Goal: Task Accomplishment & Management: Complete application form

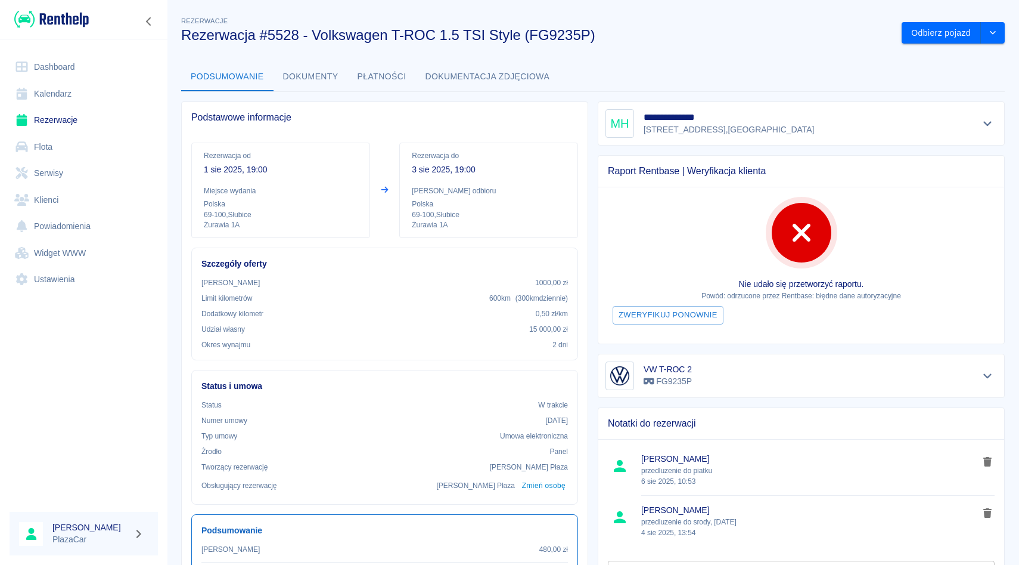
click at [112, 116] on link "Rezerwacje" at bounding box center [84, 120] width 148 height 27
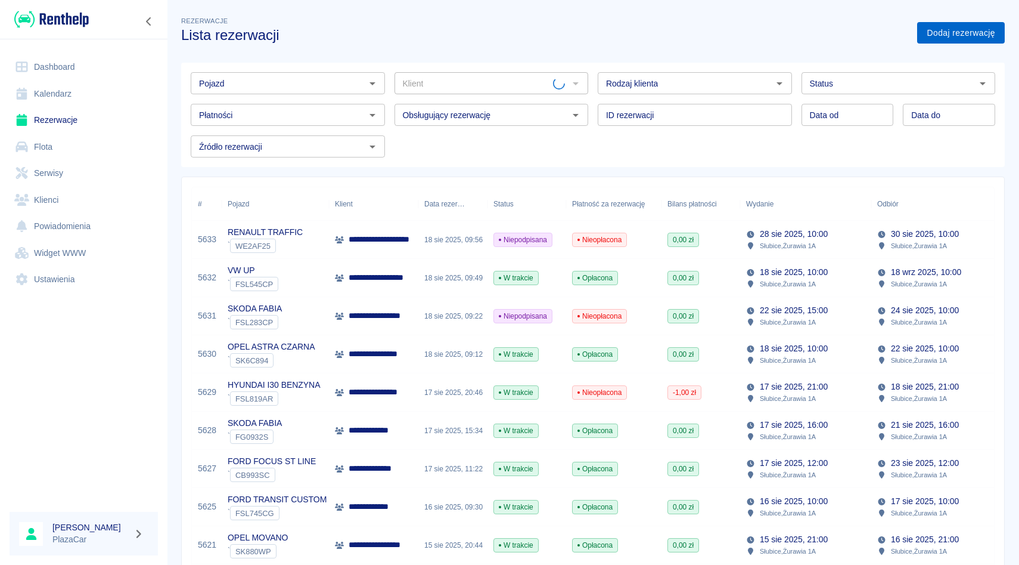
click at [972, 34] on link "Dodaj rezerwację" at bounding box center [961, 33] width 88 height 22
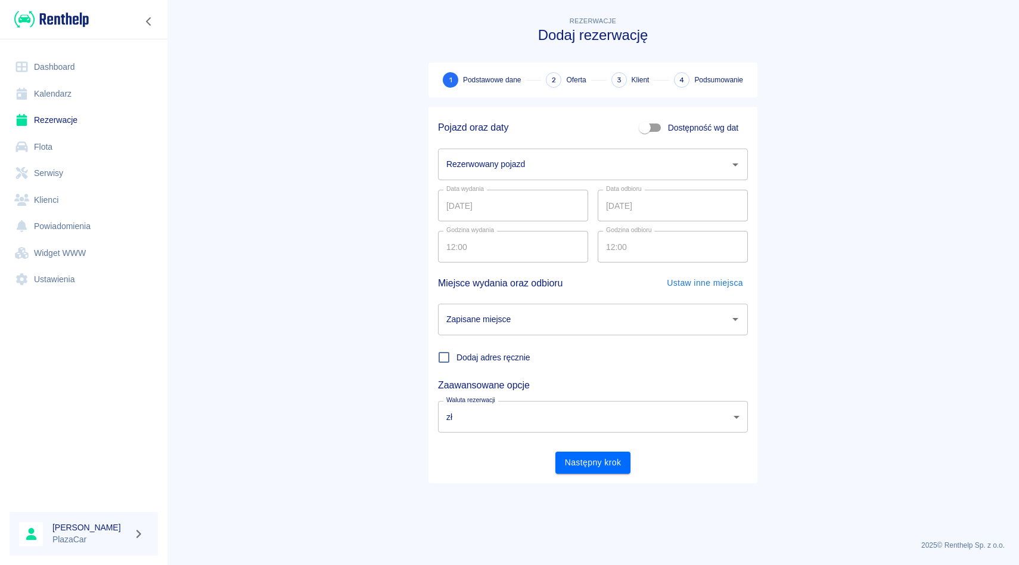
click at [487, 158] on div "Rezerwowany pojazd Rezerwowany pojazd" at bounding box center [593, 164] width 310 height 32
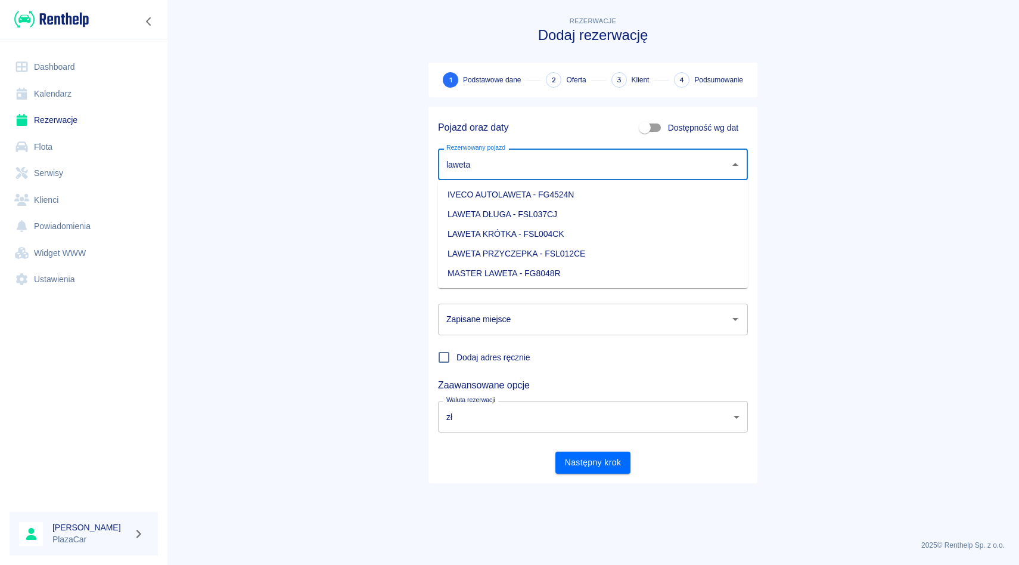
drag, startPoint x: 478, startPoint y: 188, endPoint x: 470, endPoint y: 265, distance: 77.3
click at [470, 265] on ul "IVECO AUTOLAWETA - FG4524N LAWETA DŁUGA - FSL037CJ LAWETA KRÓTKA - FSL004CK LAW…" at bounding box center [593, 234] width 310 height 108
click at [470, 265] on li "MASTER LAWETA - FG8048R" at bounding box center [593, 274] width 310 height 20
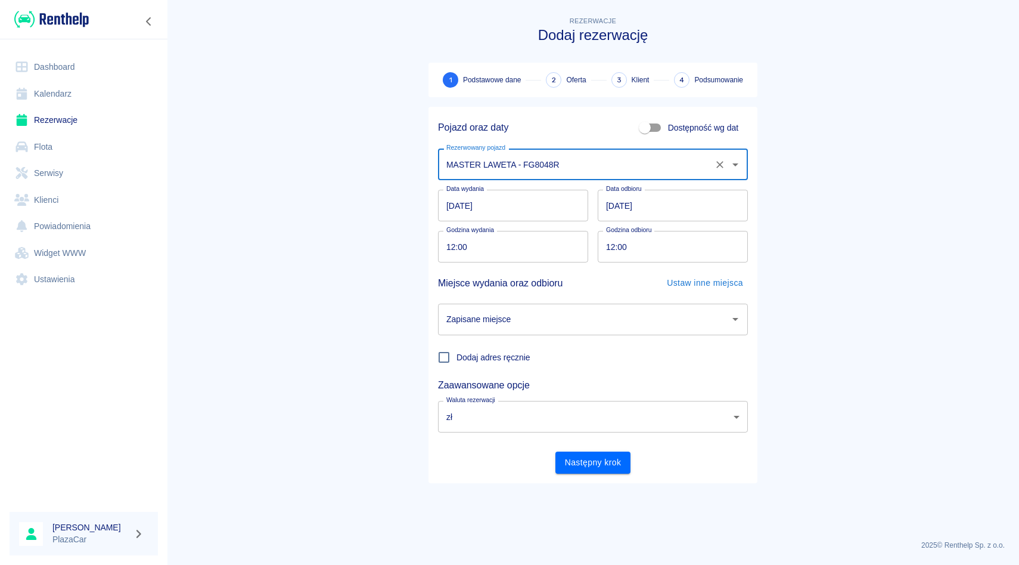
type input "MASTER LAWETA - FG8048R"
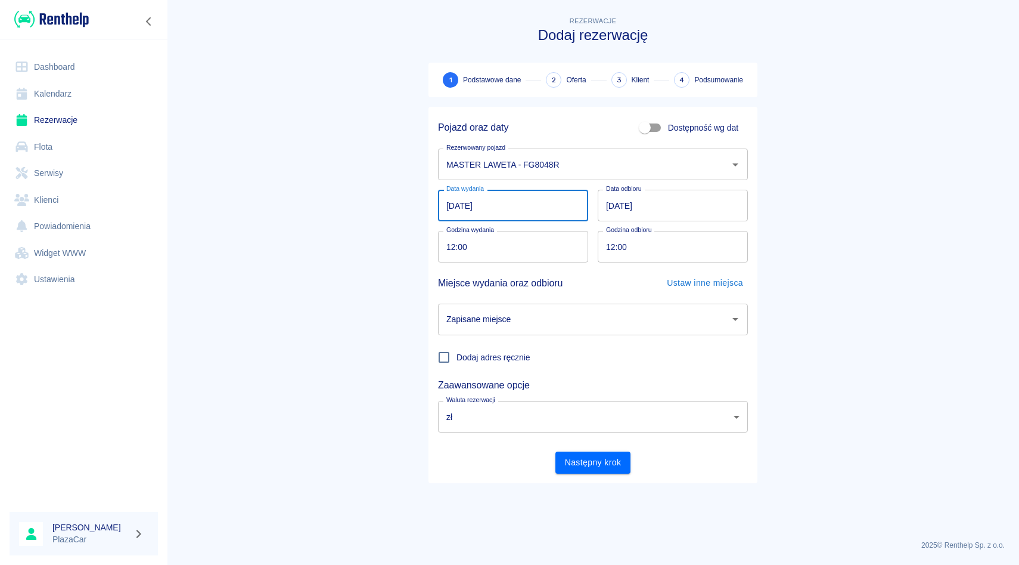
click at [452, 206] on input "[DATE]" at bounding box center [513, 206] width 150 height 32
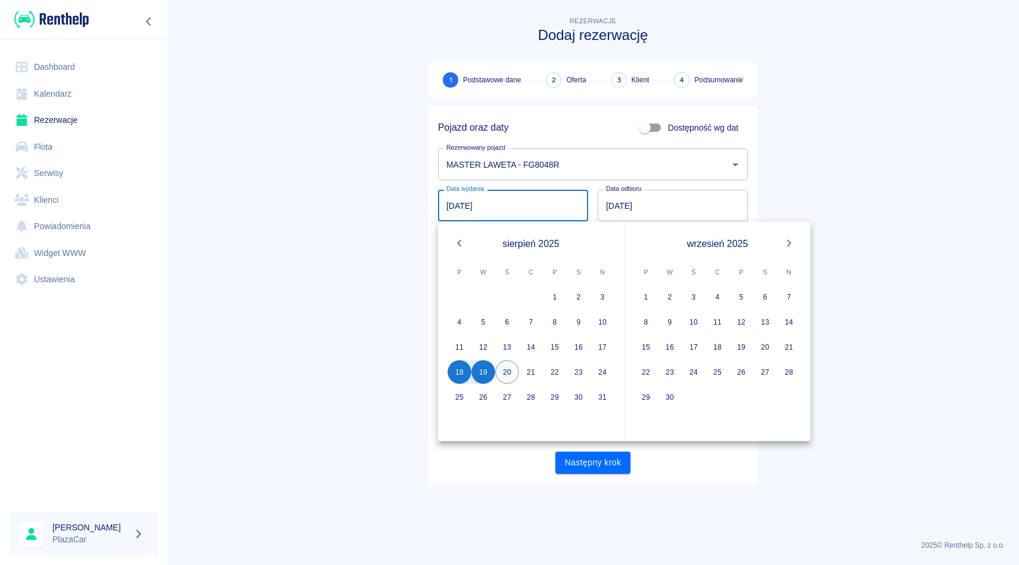
click at [506, 376] on button "20" at bounding box center [507, 372] width 24 height 24
type input "[DATE]"
type input "DD.MM.YYYY"
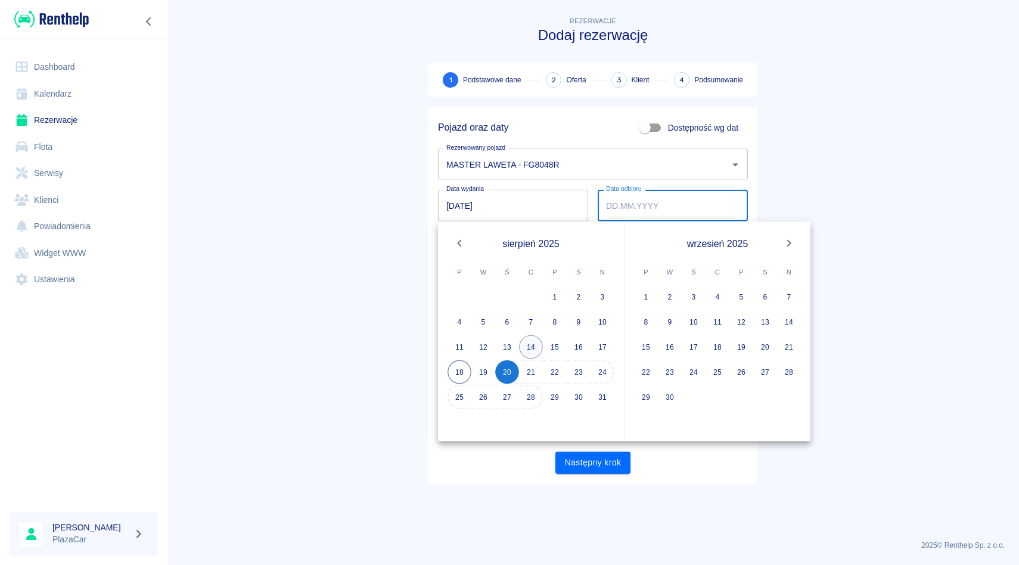
click at [535, 355] on button "14" at bounding box center [531, 347] width 24 height 24
type input "[DATE]"
click at [516, 370] on button "20" at bounding box center [507, 372] width 24 height 24
type input "[DATE]"
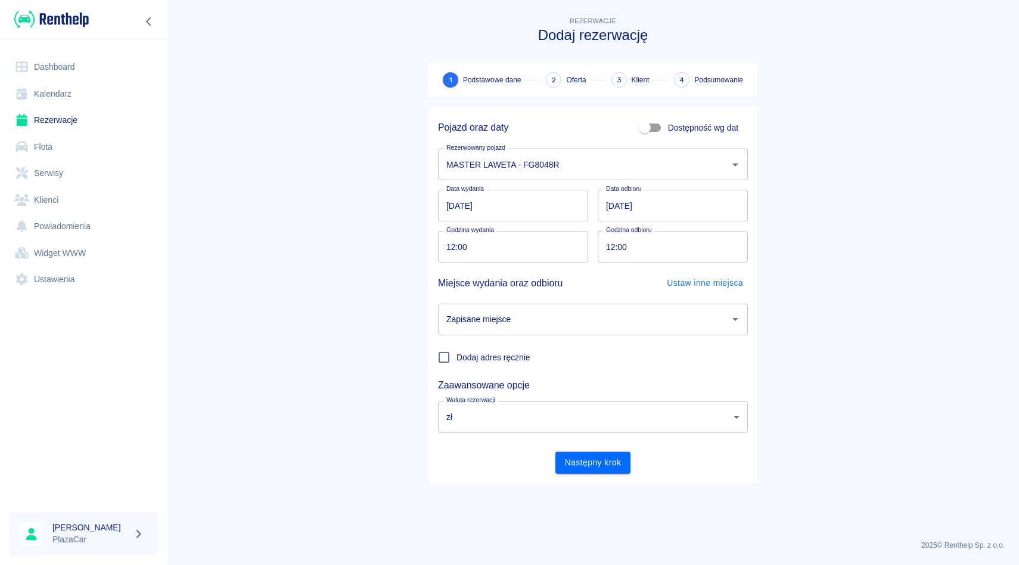
click at [433, 199] on div "Data wydania [DATE] Data wydania Data odbioru [DATE] Data odbioru" at bounding box center [589, 200] width 320 height 41
click at [446, 199] on input "[DATE]" at bounding box center [513, 206] width 150 height 32
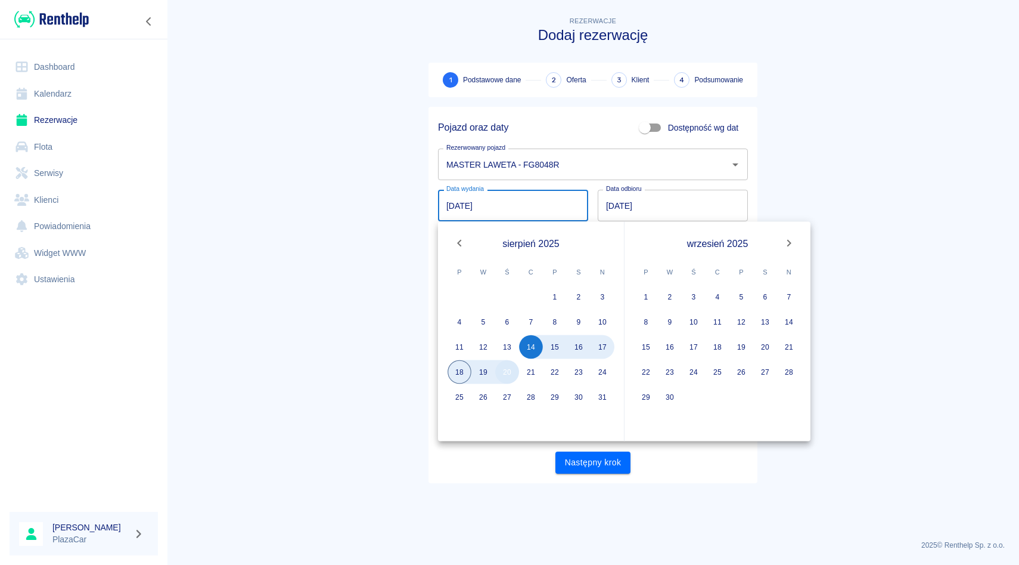
click at [503, 376] on button "20" at bounding box center [507, 372] width 24 height 24
type input "[DATE]"
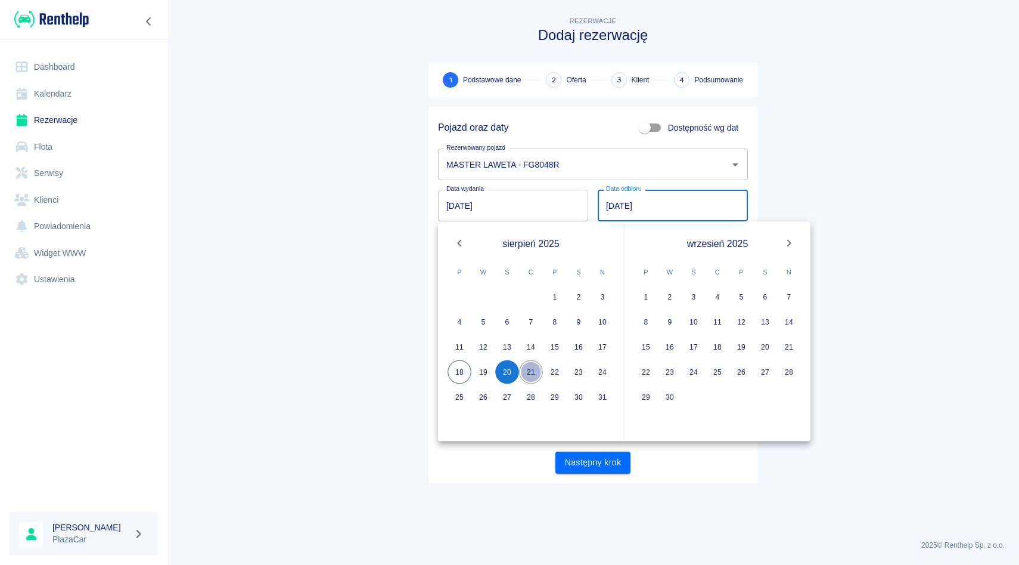
click at [527, 368] on button "21" at bounding box center [531, 372] width 24 height 24
type input "[DATE]"
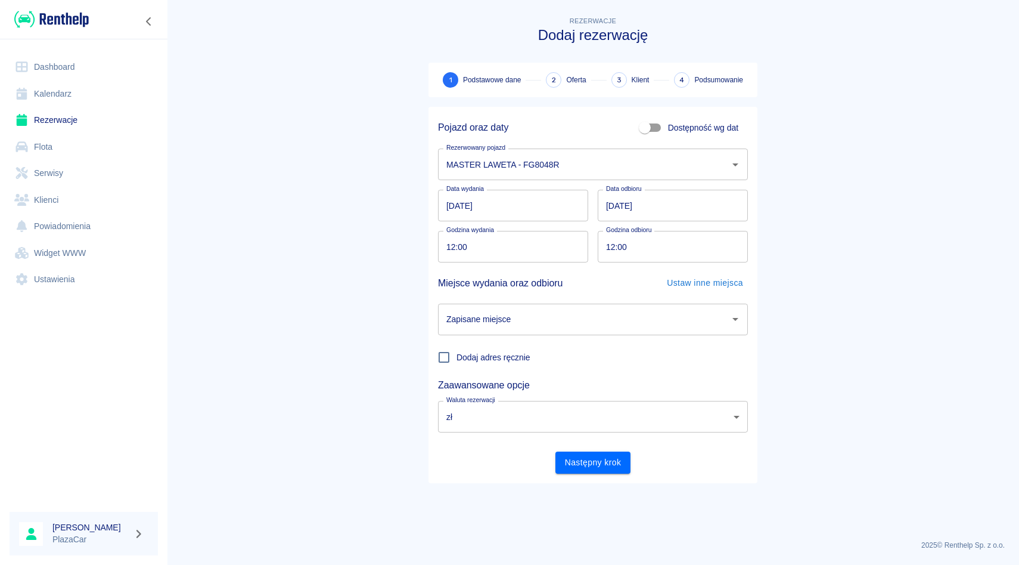
click at [536, 335] on div "Dodaj adres ręcznie" at bounding box center [589, 352] width 320 height 35
click at [537, 328] on input "Zapisane miejsce" at bounding box center [584, 319] width 281 height 21
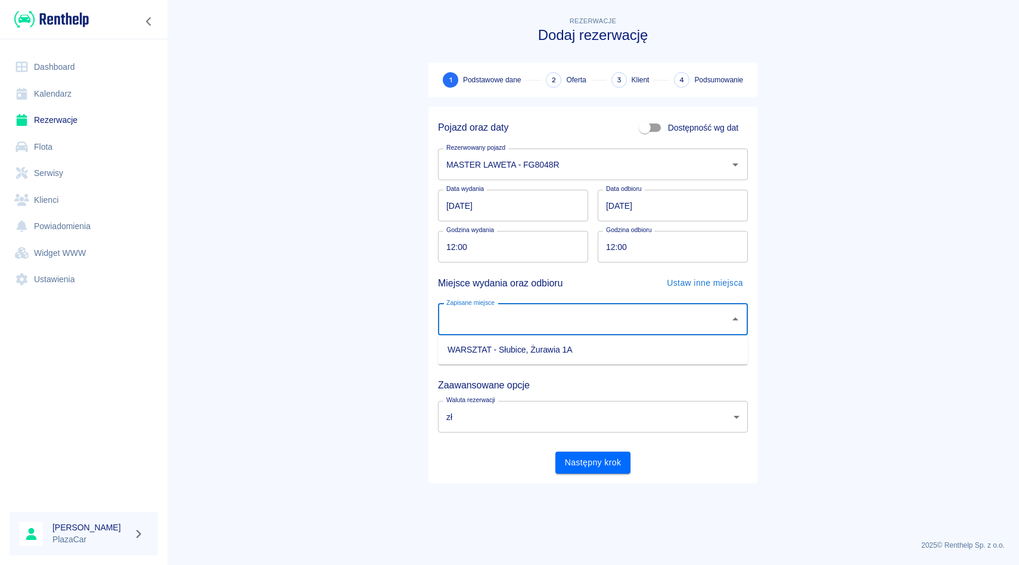
click at [528, 353] on li "WARSZTAT - Słubice, Żurawia 1A" at bounding box center [593, 350] width 310 height 20
type input "WARSZTAT - Słubice, Żurawia 1A"
click at [572, 463] on button "Następny krok" at bounding box center [594, 462] width 76 height 22
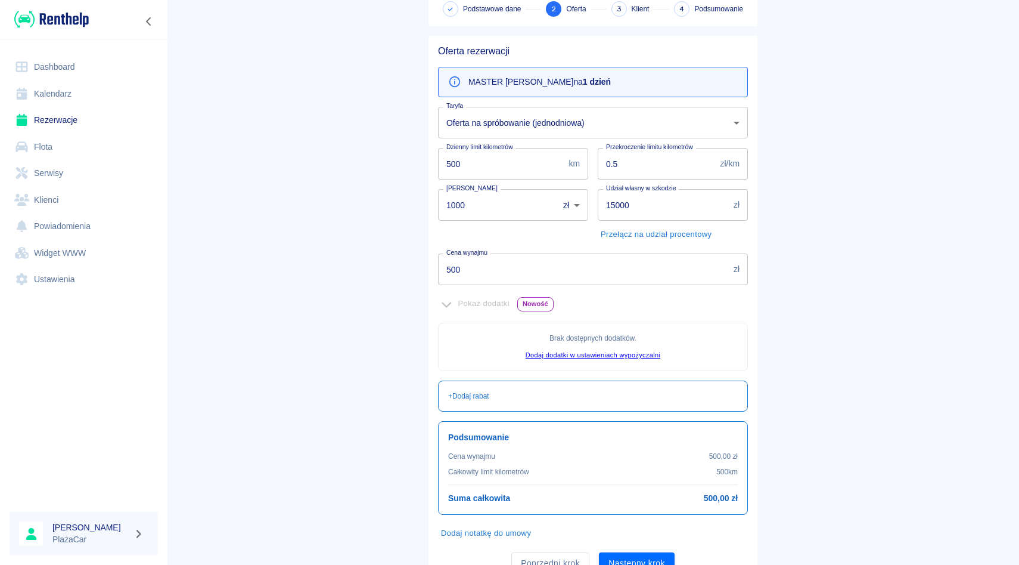
scroll to position [124, 0]
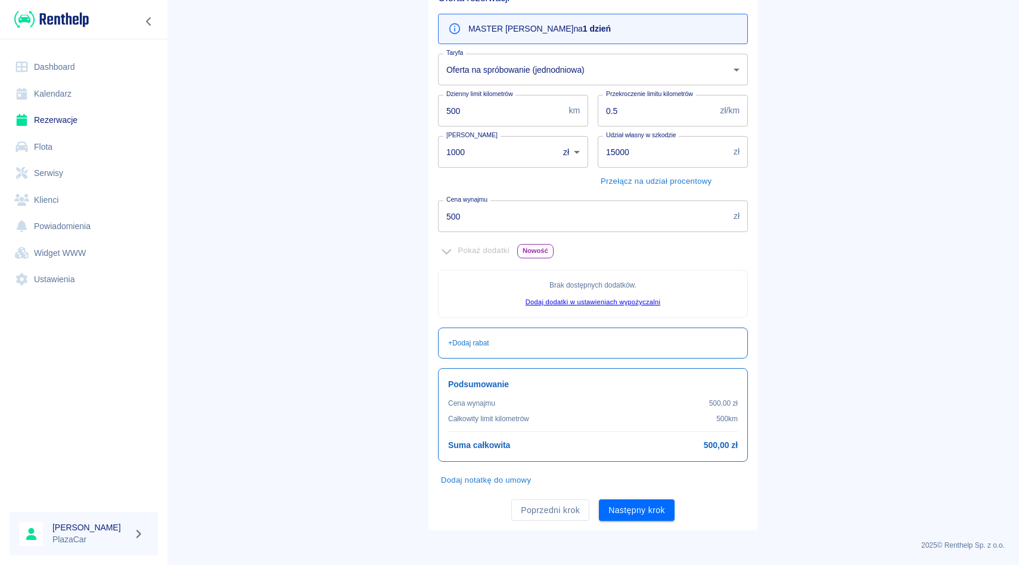
click at [588, 131] on div "Kaucja 1000 zł PLN ​ [PERSON_NAME]" at bounding box center [509, 158] width 160 height 64
click at [593, 93] on div "Przekroczenie limitu kilometrów 0.5 zł/km Przekroczenie limitu kilometrów" at bounding box center [668, 105] width 160 height 41
click at [594, 120] on div "Przekroczenie limitu kilometrów 0.5 zł/km Przekroczenie limitu kilometrów" at bounding box center [668, 105] width 160 height 41
click at [594, 131] on div "Udział własny w szkodzie 15000 zł Udział własny w szkodzie Przełącz na udział p…" at bounding box center [668, 158] width 160 height 64
click at [596, 96] on div "Przekroczenie limitu kilometrów 0.5 zł/km Przekroczenie limitu kilometrów" at bounding box center [668, 105] width 160 height 41
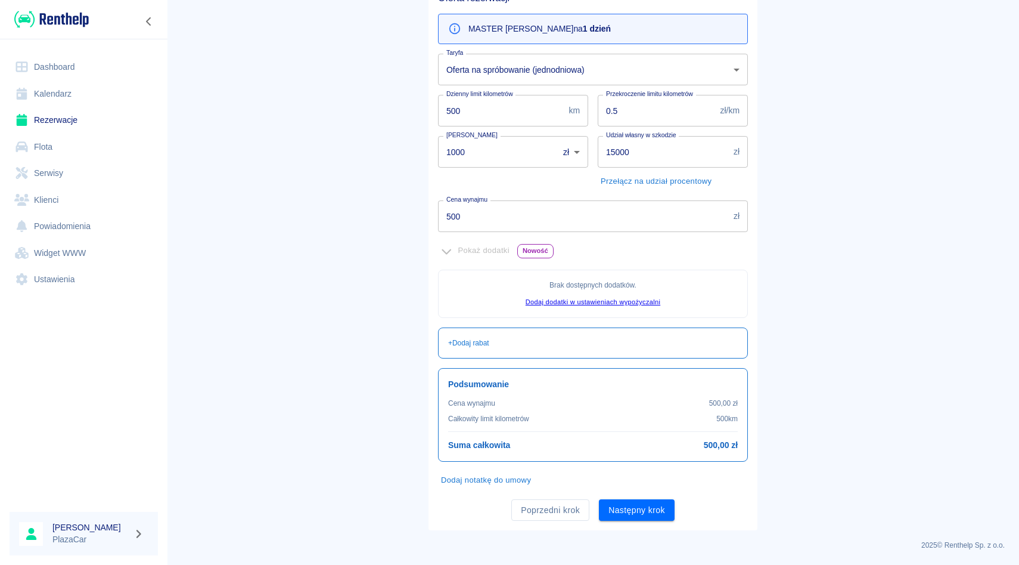
click at [596, 131] on div "Udział własny w szkodzie 15000 zł Udział własny w szkodzie Przełącz na udział p…" at bounding box center [668, 158] width 160 height 64
click at [594, 89] on div "Przekroczenie limitu kilometrów 0.5 zł/km Przekroczenie limitu kilometrów" at bounding box center [668, 105] width 160 height 41
click at [585, 51] on div "Taryfa Oferta na spróbowanie (jednodniowa) b9bc92c6-4222-4a42-9684-9c698d2cc8e1…" at bounding box center [589, 64] width 320 height 41
click at [595, 88] on div "Przekroczenie limitu kilometrów 0.5 zł/km Przekroczenie limitu kilometrów" at bounding box center [668, 105] width 160 height 41
click at [592, 91] on div "Przekroczenie limitu kilometrów 0.5 zł/km Przekroczenie limitu kilometrów" at bounding box center [668, 105] width 160 height 41
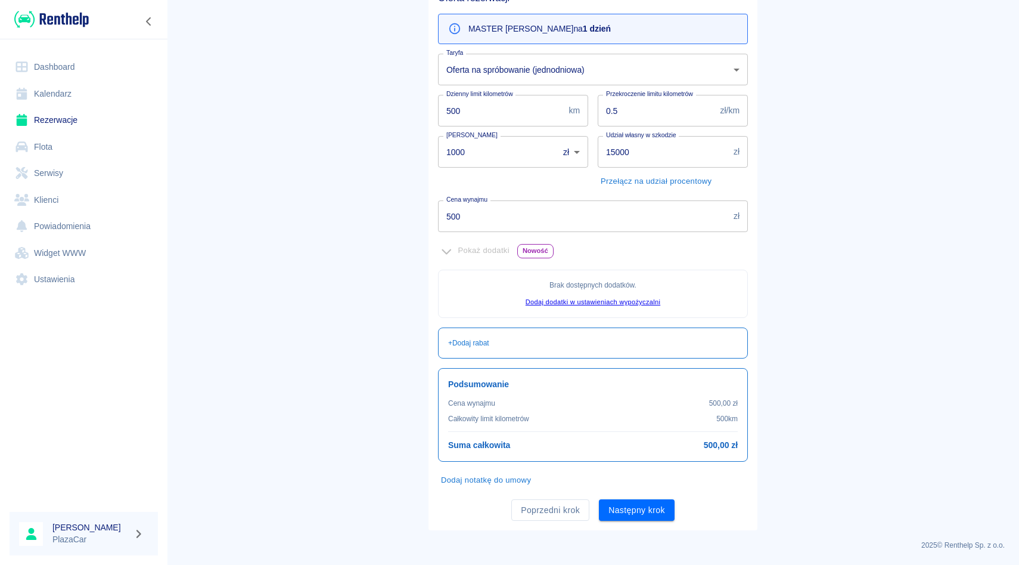
click at [594, 49] on div "Taryfa Oferta na spróbowanie (jednodniowa) b9bc92c6-4222-4a42-9684-9c698d2cc8e1…" at bounding box center [589, 64] width 320 height 41
click at [592, 92] on div "Przekroczenie limitu kilometrów 0.5 zł/km Przekroczenie limitu kilometrów" at bounding box center [668, 105] width 160 height 41
click at [588, 47] on div "Taryfa Oferta na spróbowanie (jednodniowa) b9bc92c6-4222-4a42-9684-9c698d2cc8e1…" at bounding box center [589, 64] width 320 height 41
click at [594, 89] on div "Przekroczenie limitu kilometrów 0.5 zł/km Przekroczenie limitu kilometrów" at bounding box center [668, 105] width 160 height 41
click at [595, 131] on div "Udział własny w szkodzie 15000 zł Udział własny w szkodzie Przełącz na udział p…" at bounding box center [668, 158] width 160 height 64
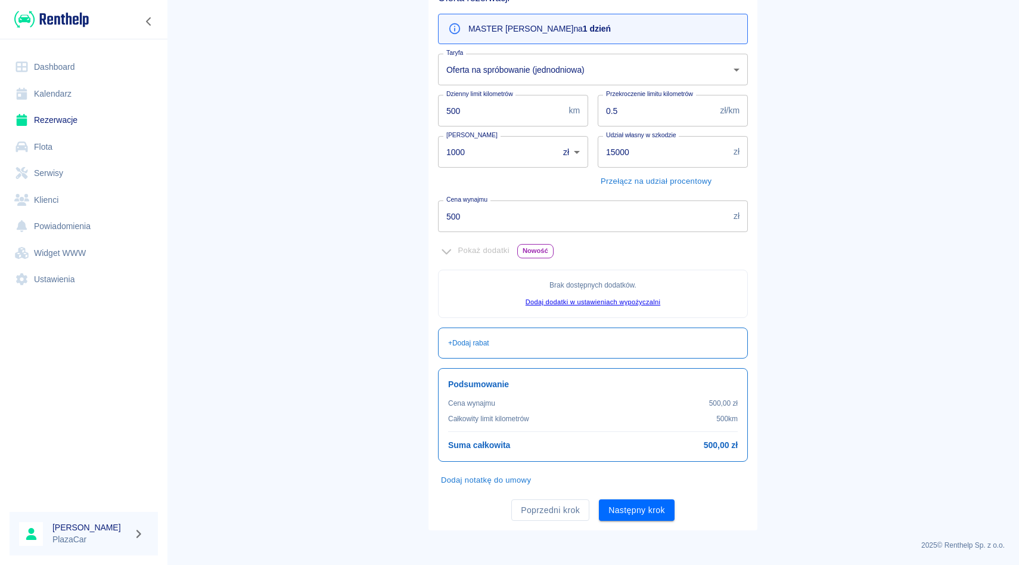
click at [588, 94] on div "Przekroczenie limitu kilometrów 0.5 zł/km Przekroczenie limitu kilometrów" at bounding box center [668, 105] width 160 height 41
click at [615, 494] on div "Poprzedni krok Następny krok" at bounding box center [589, 505] width 320 height 32
click at [618, 499] on button "Następny krok" at bounding box center [637, 510] width 76 height 22
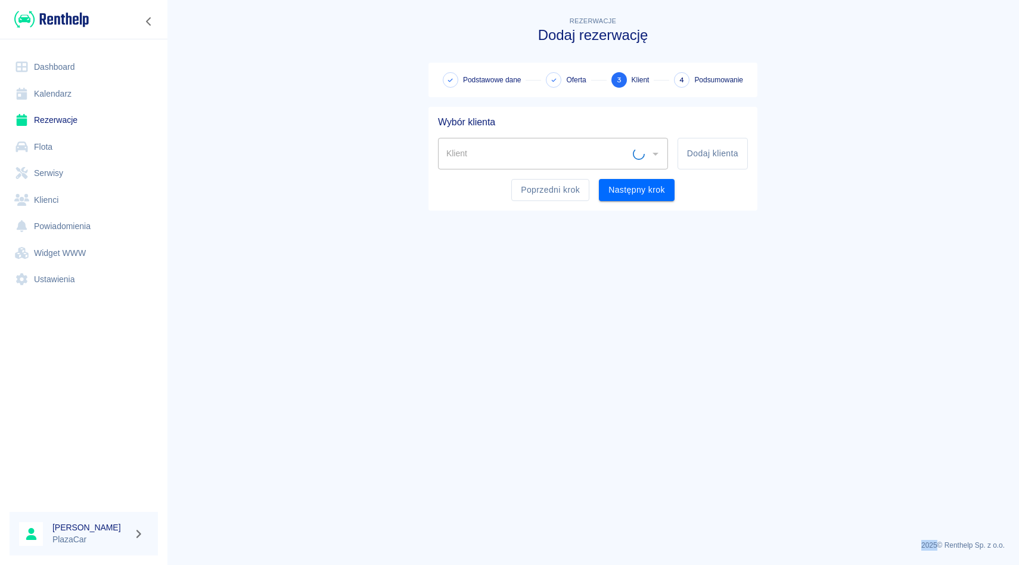
click at [556, 141] on div "Klient" at bounding box center [553, 154] width 230 height 32
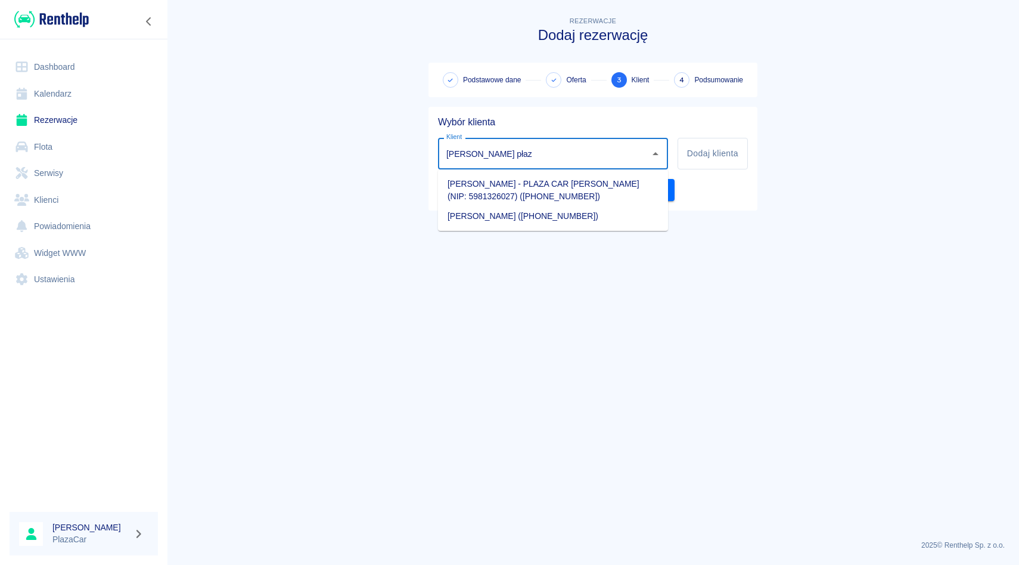
click at [545, 226] on ul "[PERSON_NAME] - PLAZA CAR [PERSON_NAME] (NIP: 5981326027) ([PHONE_NUMBER]) [PER…" at bounding box center [553, 199] width 230 height 61
click at [546, 223] on li "[PERSON_NAME] ([PHONE_NUMBER])" at bounding box center [553, 216] width 230 height 20
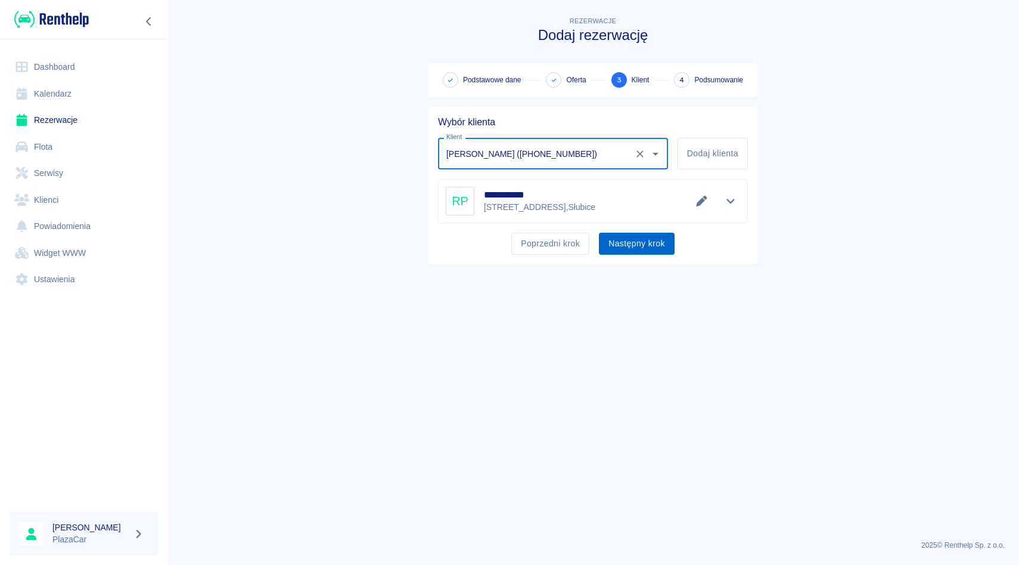
type input "[PERSON_NAME] ([PHONE_NUMBER])"
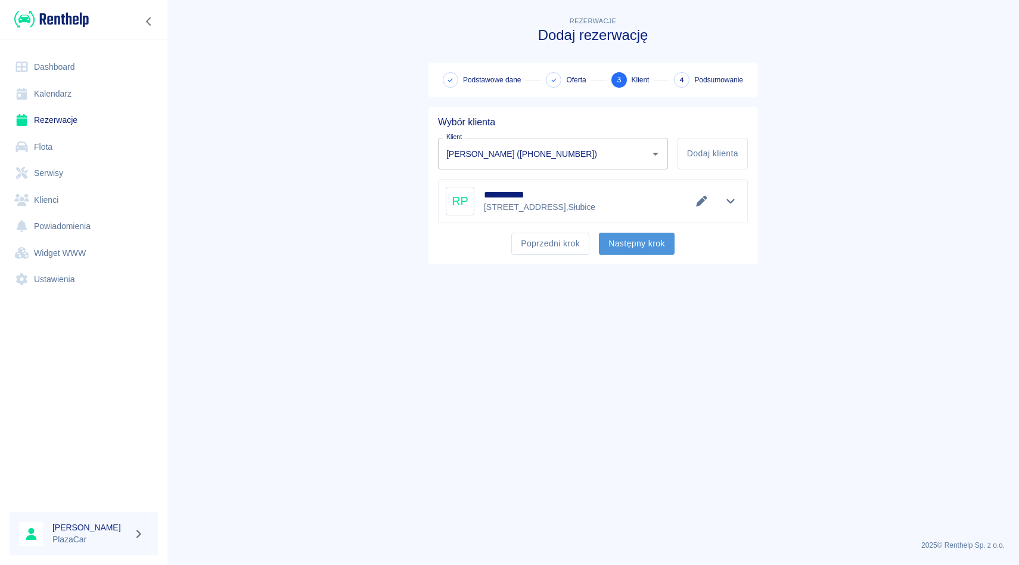
click at [637, 240] on button "Następny krok" at bounding box center [637, 244] width 76 height 22
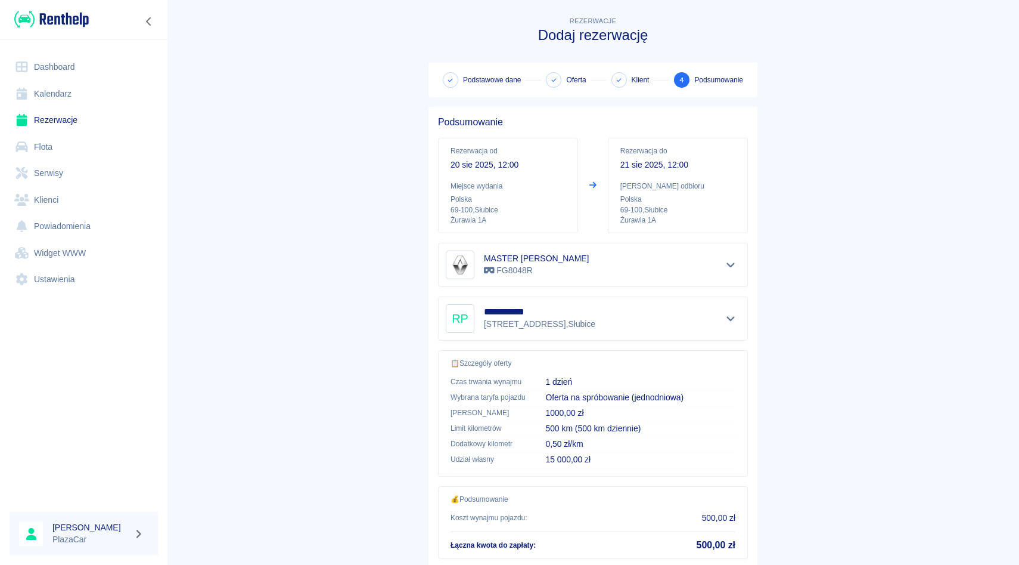
scroll to position [79, 0]
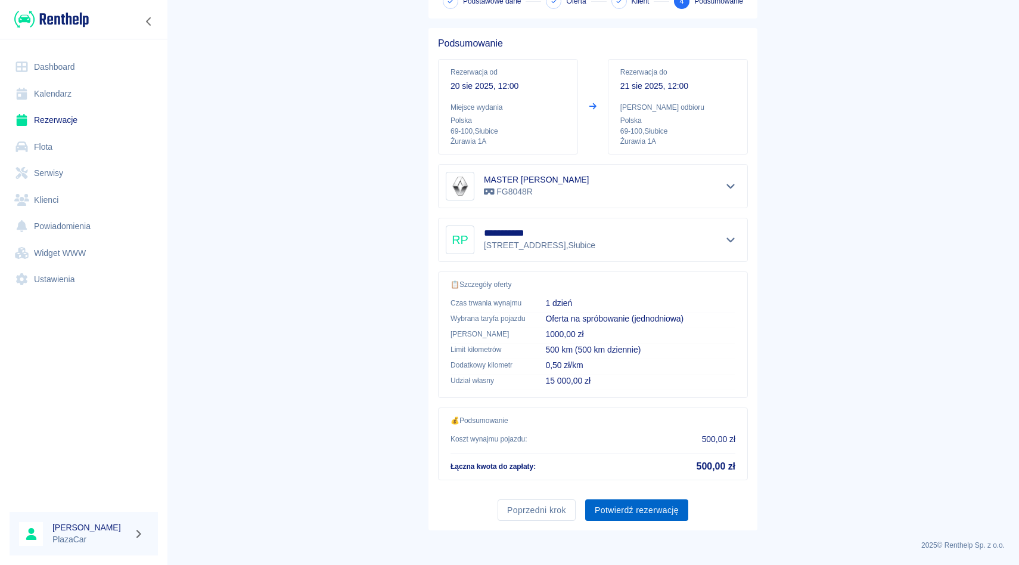
click at [625, 504] on button "Potwierdź rezerwację" at bounding box center [636, 510] width 103 height 22
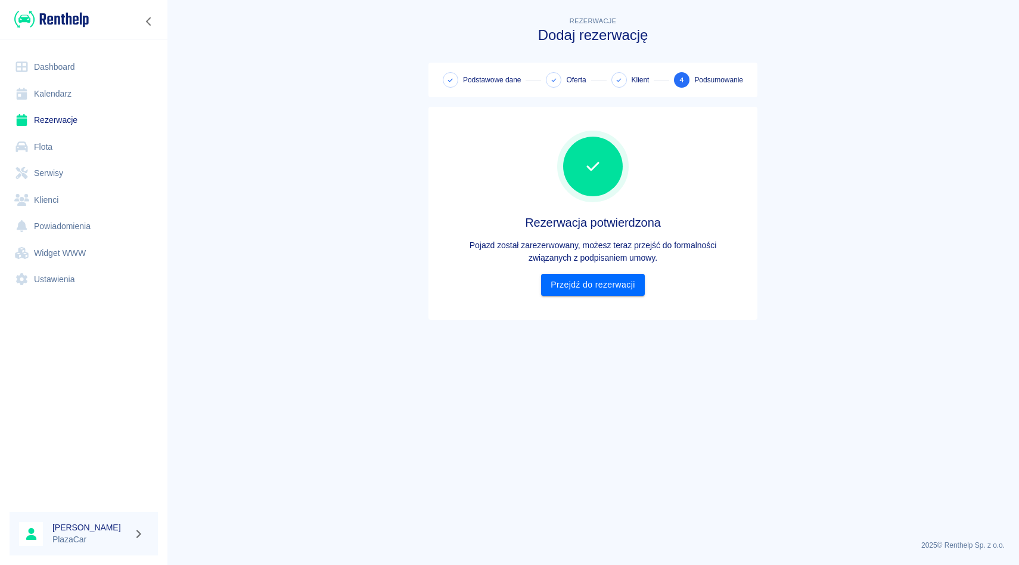
click at [610, 305] on div "Rezerwacja potwierdzona Pojazd został zarezerwowany, możesz teraz przejść do fo…" at bounding box center [593, 213] width 310 height 194
click at [611, 274] on link "Przejdź do rezerwacji" at bounding box center [592, 285] width 103 height 22
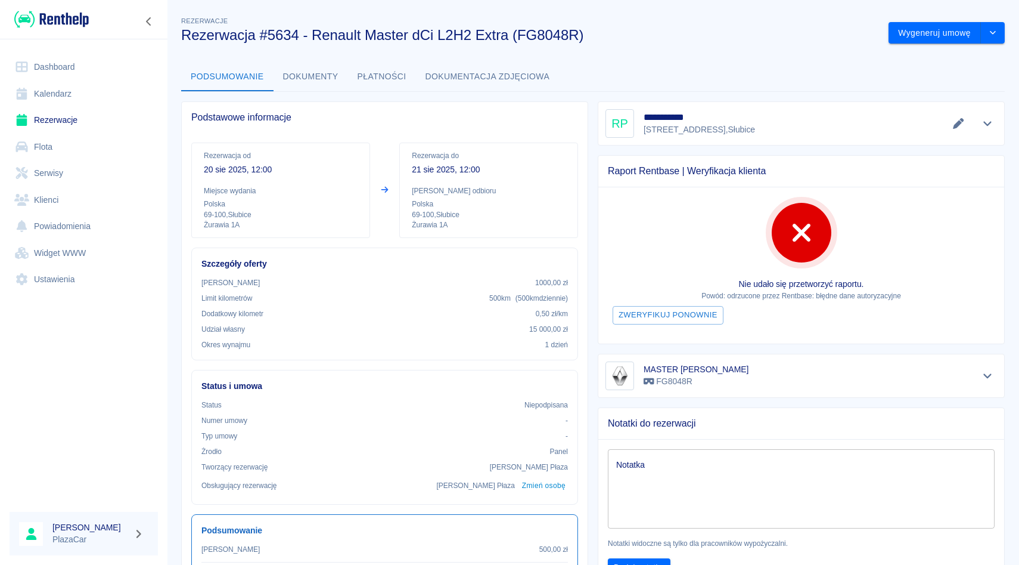
scroll to position [49, 0]
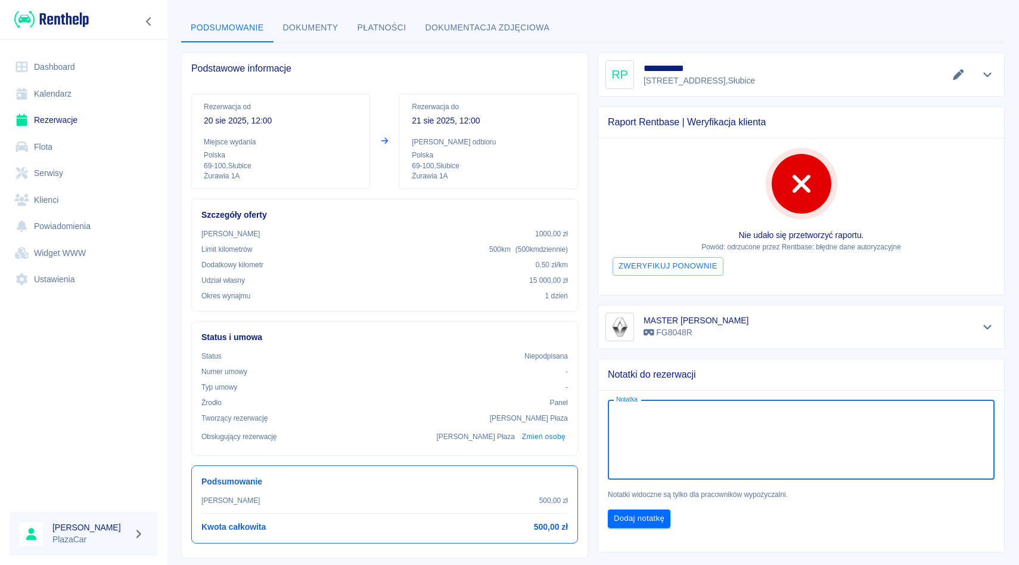
click at [633, 445] on textarea "Notatka" at bounding box center [801, 440] width 370 height 60
type textarea "rezerwacja laweta + przyczepa"
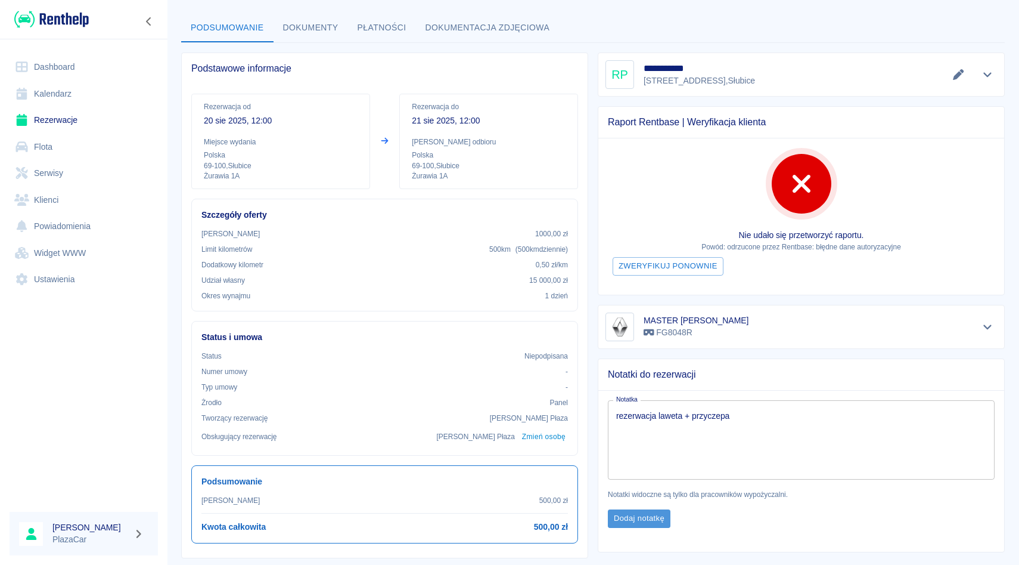
click at [641, 512] on button "Dodaj notatkę" at bounding box center [639, 518] width 63 height 18
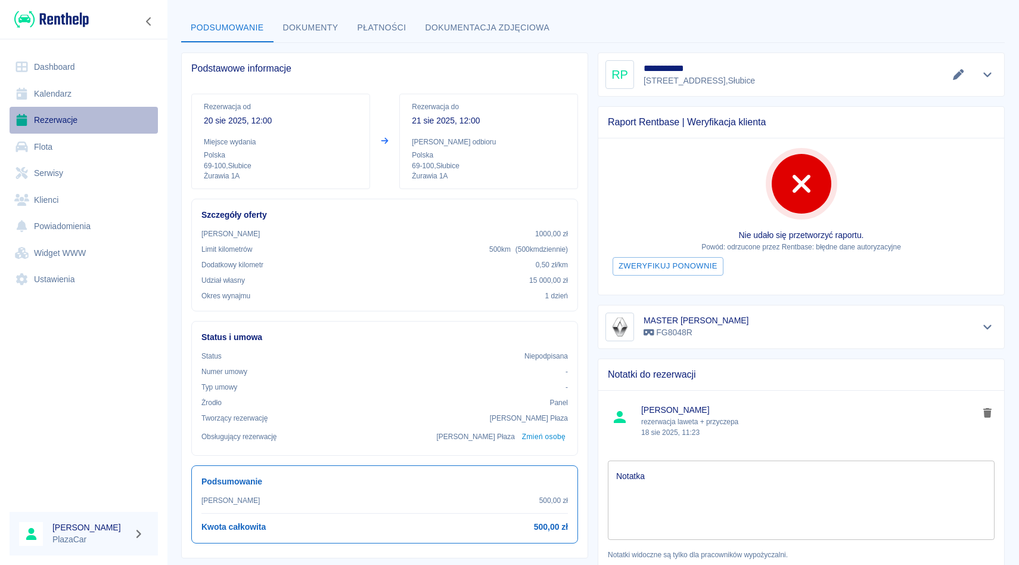
click at [70, 127] on link "Rezerwacje" at bounding box center [84, 120] width 148 height 27
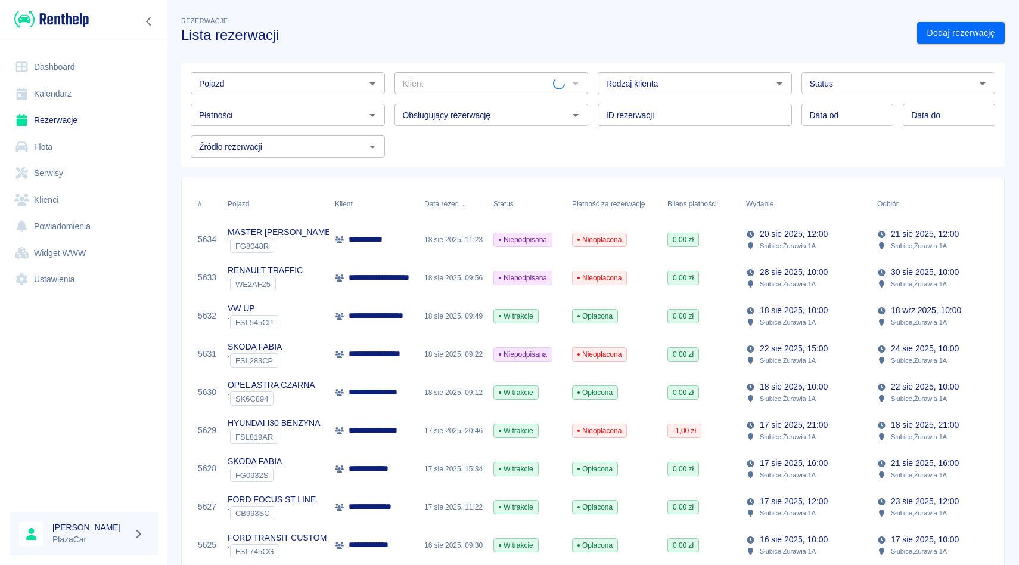
click at [420, 100] on div "Obsługujący rezerwację Obsługujący rezerwację" at bounding box center [487, 110] width 204 height 32
click at [423, 94] on div "Obsługujący rezerwację Obsługujący rezerwację" at bounding box center [487, 110] width 204 height 32
click at [423, 93] on div "Klient" at bounding box center [492, 83] width 194 height 22
click at [430, 84] on input "Klient" at bounding box center [482, 83] width 168 height 15
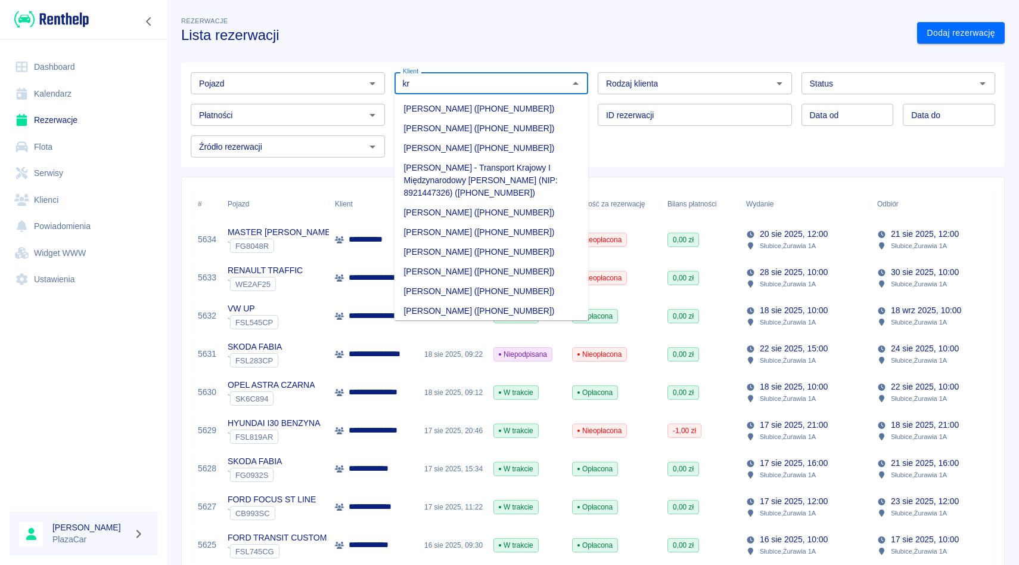
type input "k"
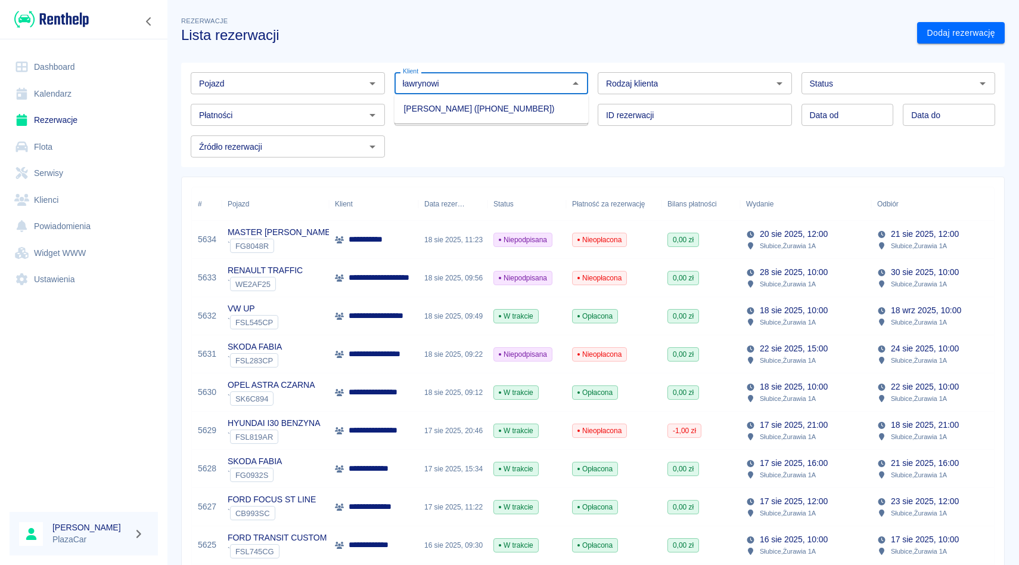
click at [423, 112] on li "[PERSON_NAME] ([PHONE_NUMBER])" at bounding box center [492, 109] width 194 height 20
type input "[PERSON_NAME] ([PHONE_NUMBER])"
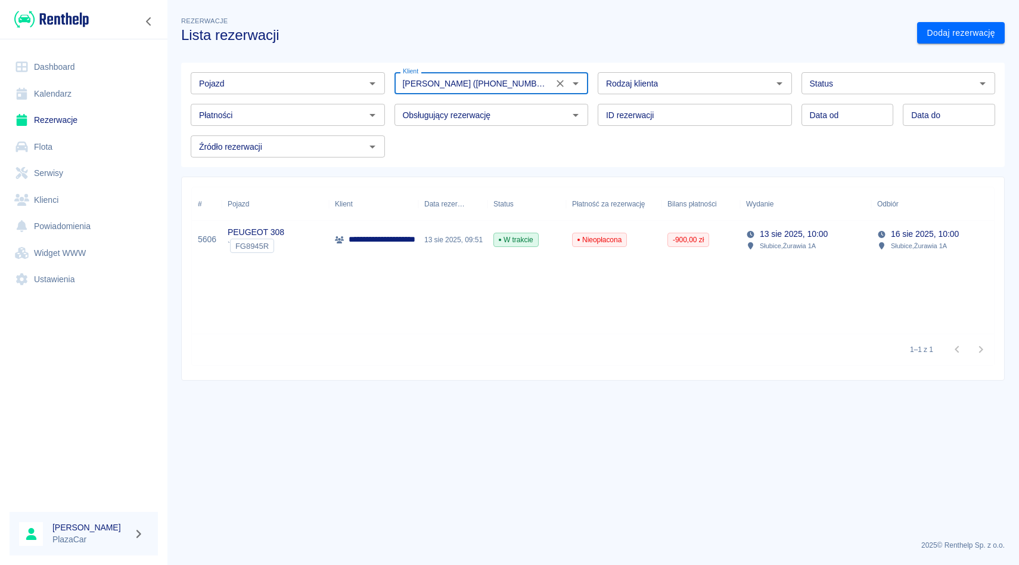
click at [558, 87] on icon "Wyczyść" at bounding box center [560, 84] width 12 height 12
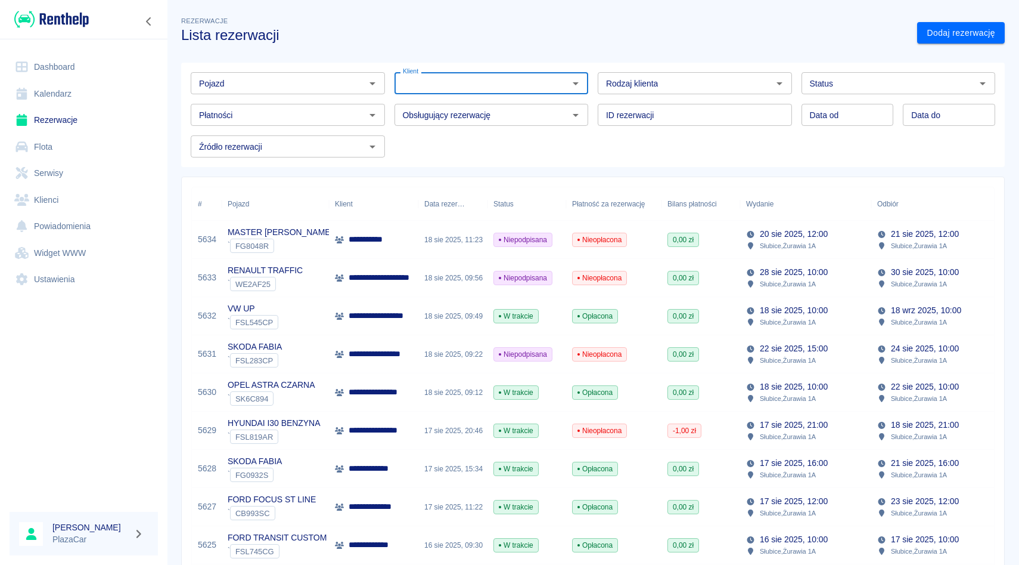
click at [594, 91] on div "Rodzaj klienta Rodzaj klienta" at bounding box center [690, 79] width 204 height 32
click at [396, 101] on div "Obsługujący rezerwację Obsługujący rezerwację" at bounding box center [487, 110] width 204 height 32
click at [591, 98] on div "ID rezerwacji ID rezerwacji" at bounding box center [690, 110] width 204 height 32
click at [494, 249] on div "Niepodpisana" at bounding box center [527, 240] width 79 height 38
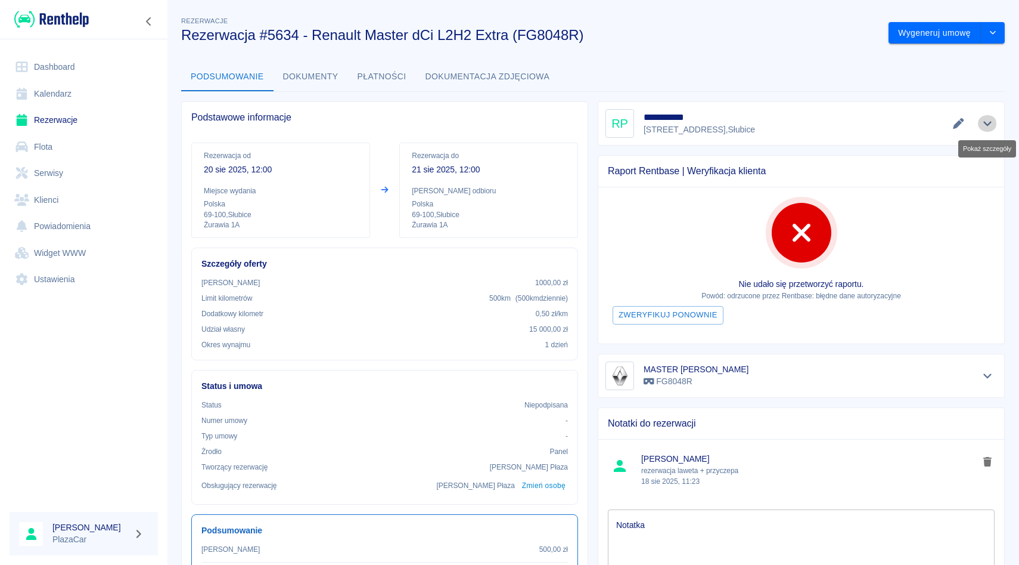
click at [991, 125] on icon "Pokaż szczegóły" at bounding box center [988, 123] width 14 height 11
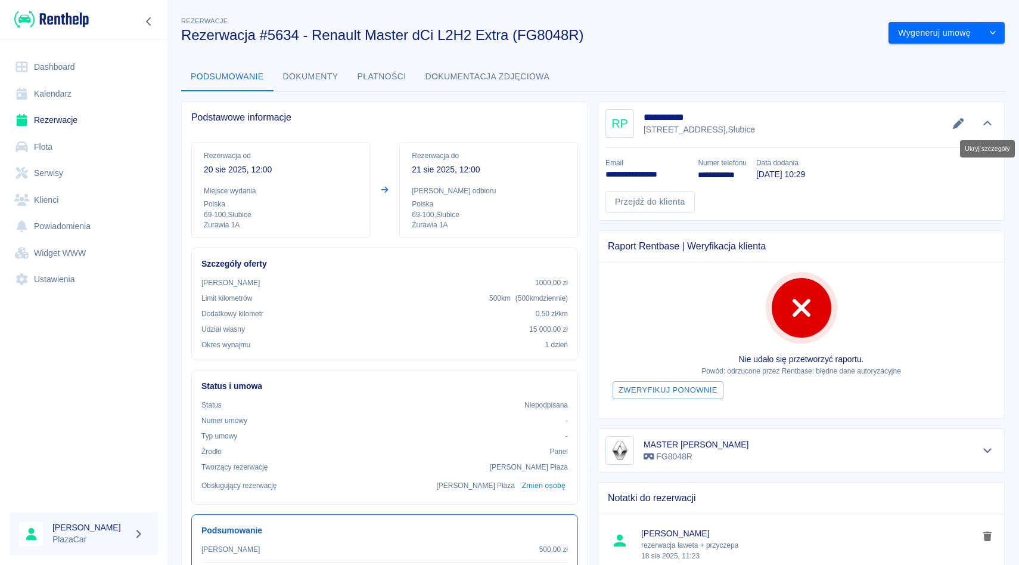
click at [991, 125] on icon "Ukryj szczegóły" at bounding box center [988, 123] width 8 height 5
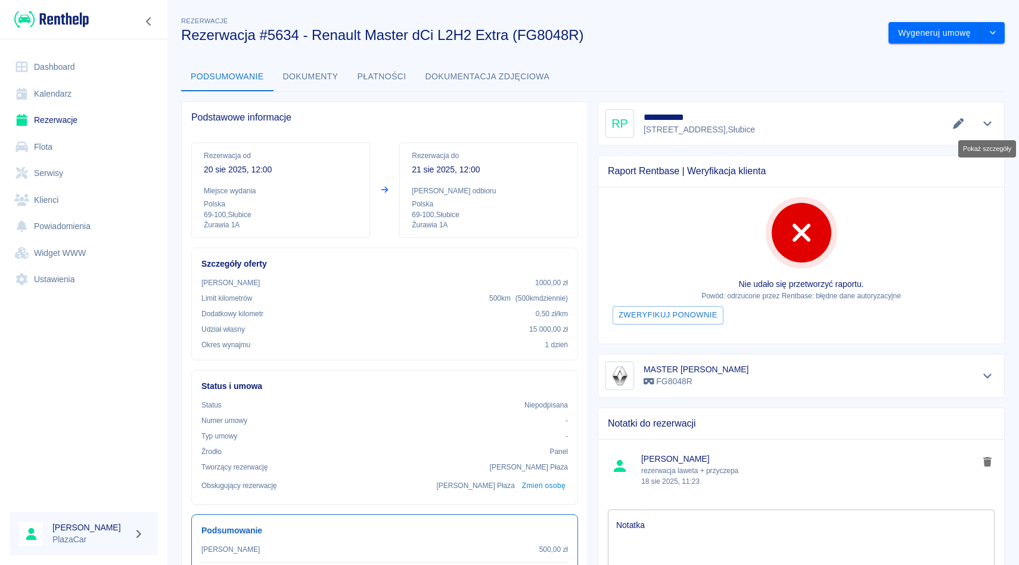
click at [991, 125] on icon "Pokaż szczegóły" at bounding box center [988, 123] width 14 height 11
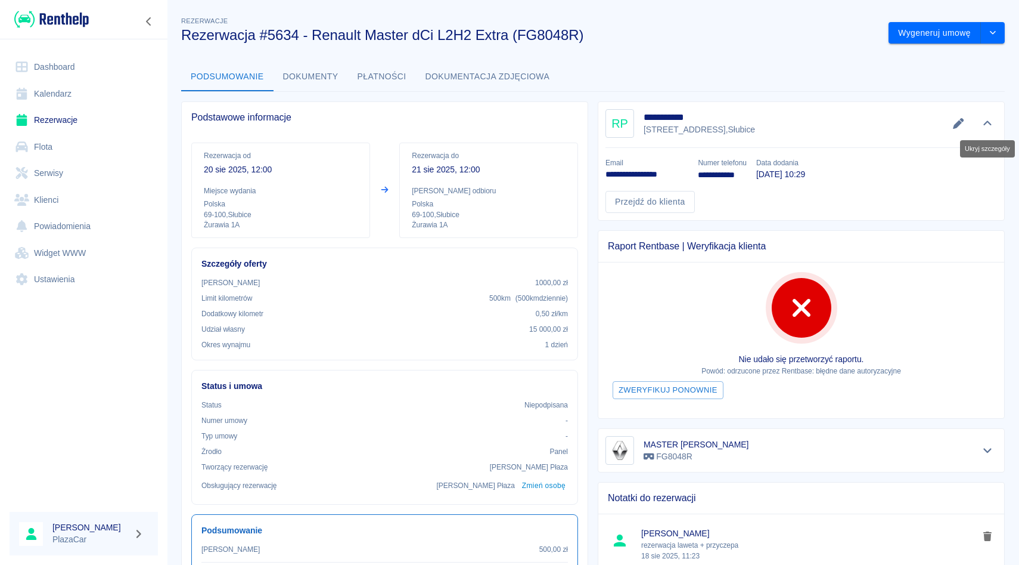
click at [991, 125] on icon "Ukryj szczegóły" at bounding box center [988, 123] width 8 height 5
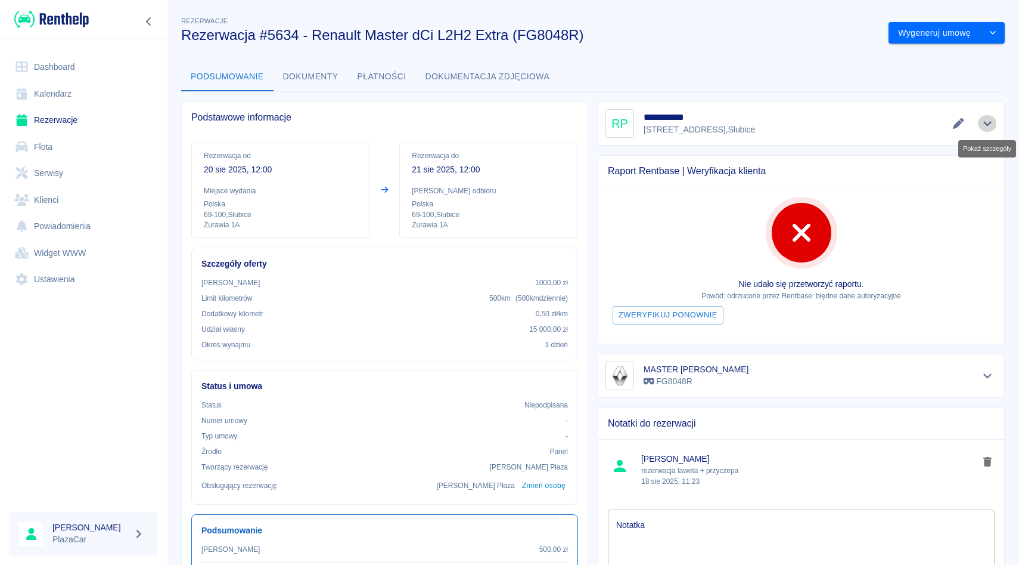
click at [991, 125] on icon "Pokaż szczegóły" at bounding box center [988, 123] width 14 height 11
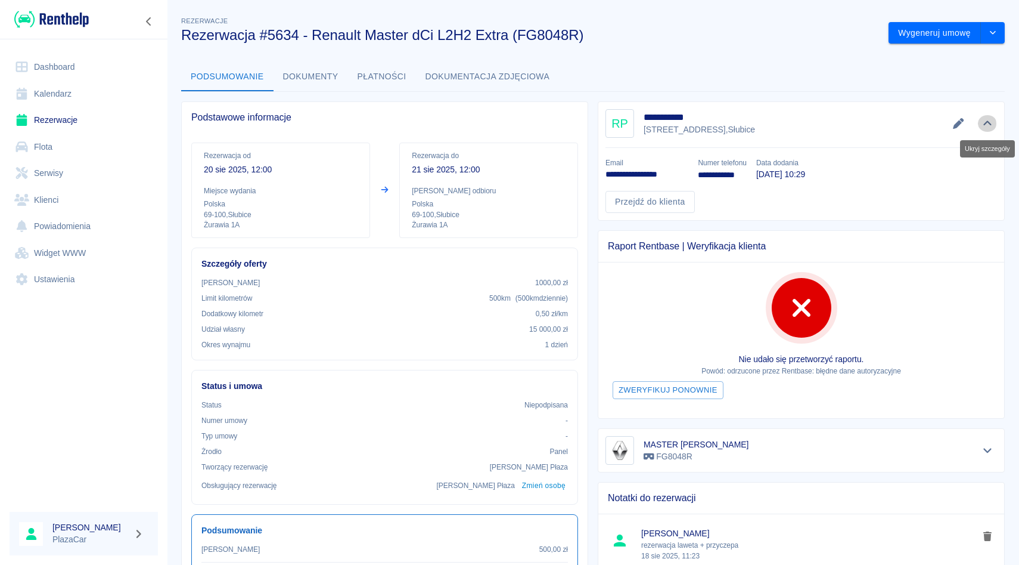
click at [990, 125] on icon "Ukryj szczegóły" at bounding box center [988, 123] width 8 height 5
click at [990, 125] on icon "Ukryj szczegóły" at bounding box center [988, 123] width 14 height 11
click at [990, 120] on icon "Ukryj szczegóły" at bounding box center [988, 123] width 14 height 11
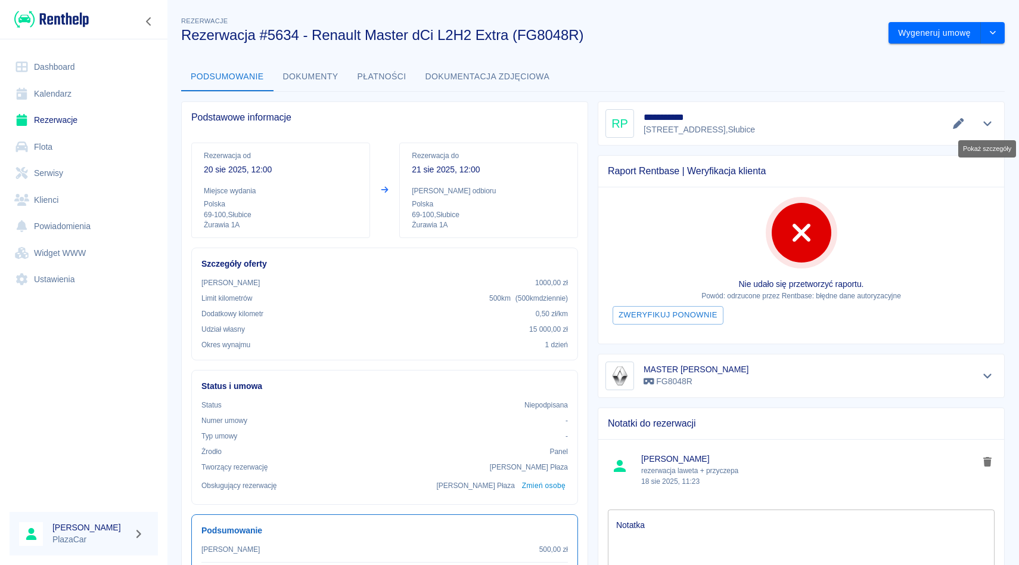
click at [990, 120] on icon "Pokaż szczegóły" at bounding box center [988, 123] width 14 height 11
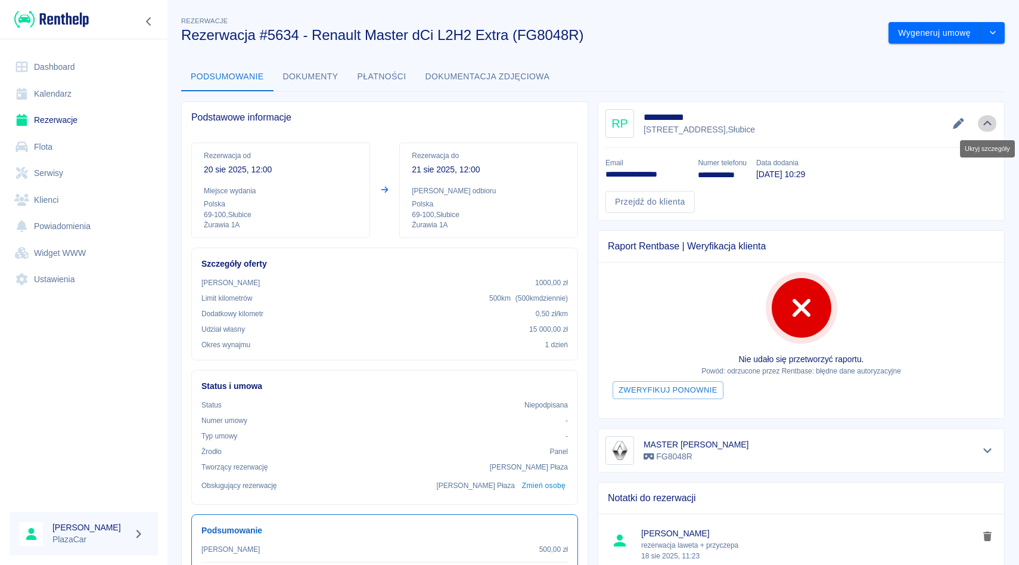
click at [987, 121] on icon "Ukryj szczegóły" at bounding box center [988, 123] width 8 height 5
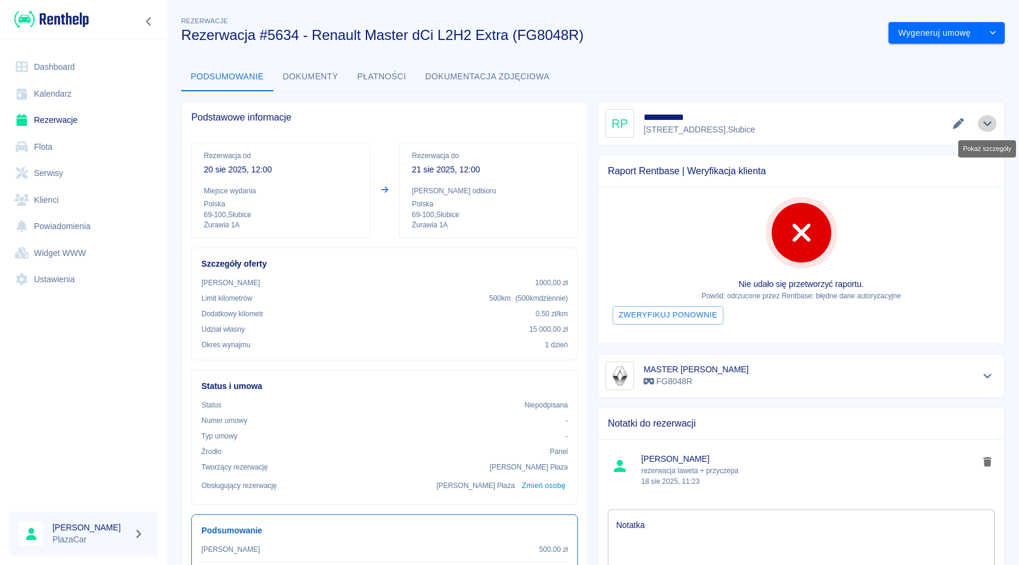
click at [987, 121] on icon "Pokaż szczegóły" at bounding box center [988, 123] width 14 height 11
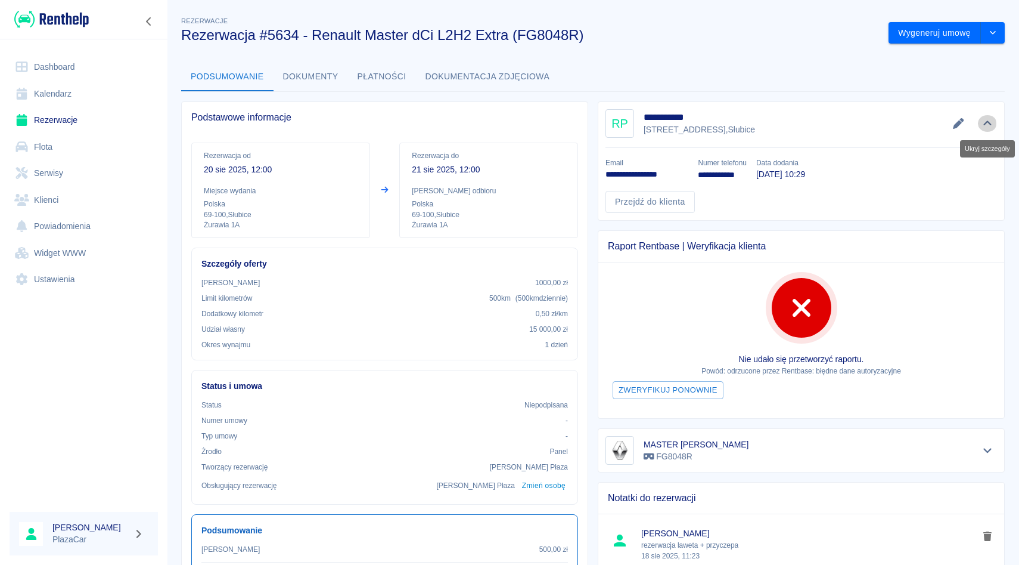
click at [987, 121] on icon "Ukryj szczegóły" at bounding box center [988, 123] width 8 height 5
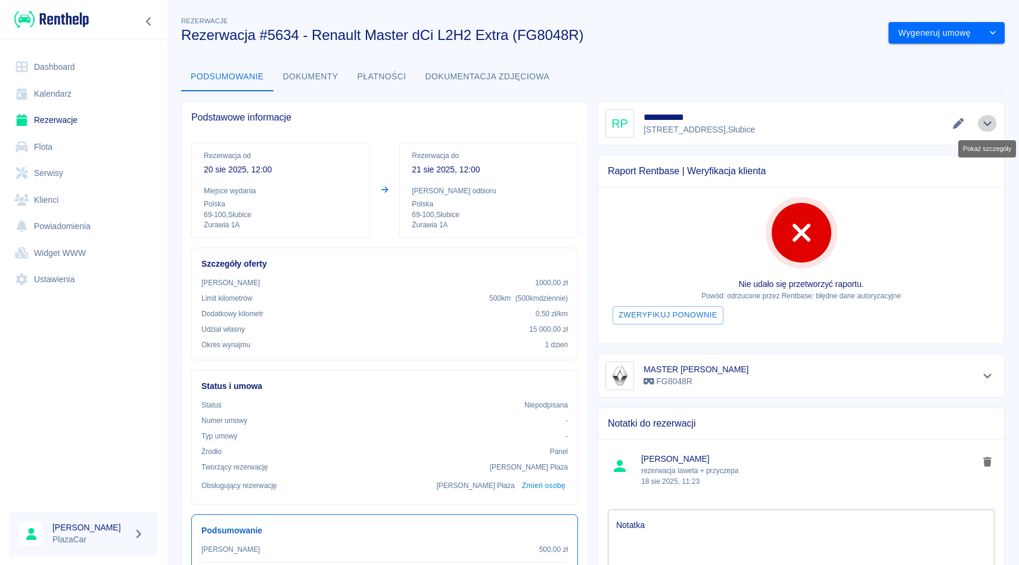
click at [987, 121] on icon "Pokaż szczegóły" at bounding box center [988, 123] width 14 height 11
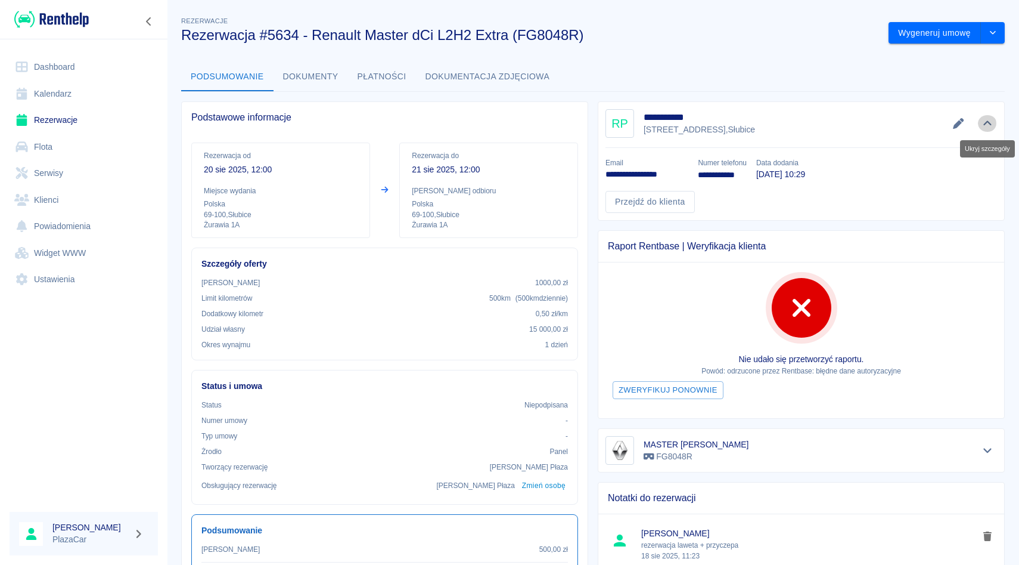
click at [978, 115] on button "Ukryj szczegóły" at bounding box center [988, 123] width 20 height 17
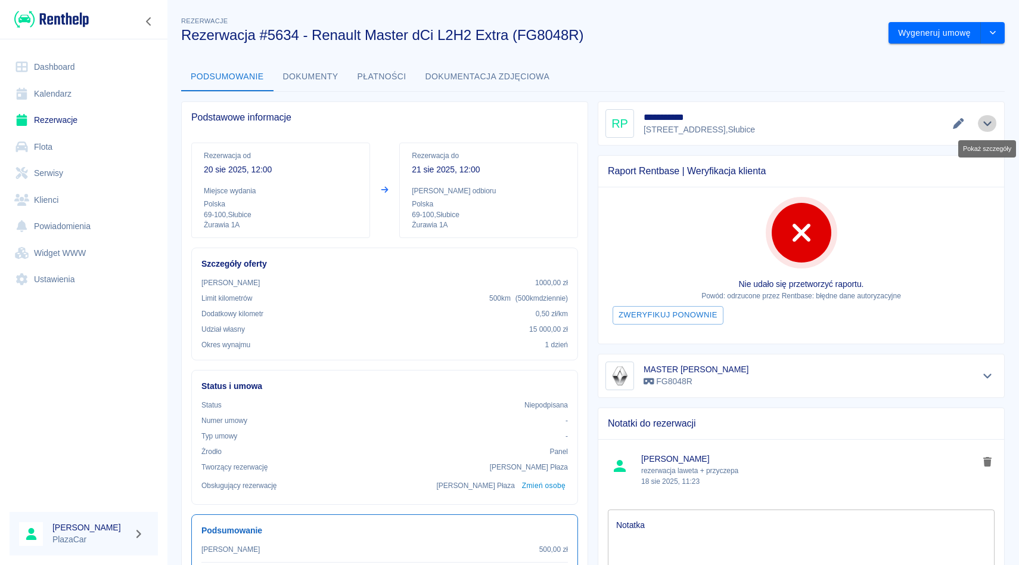
click at [978, 115] on button "Pokaż szczegóły" at bounding box center [988, 123] width 20 height 17
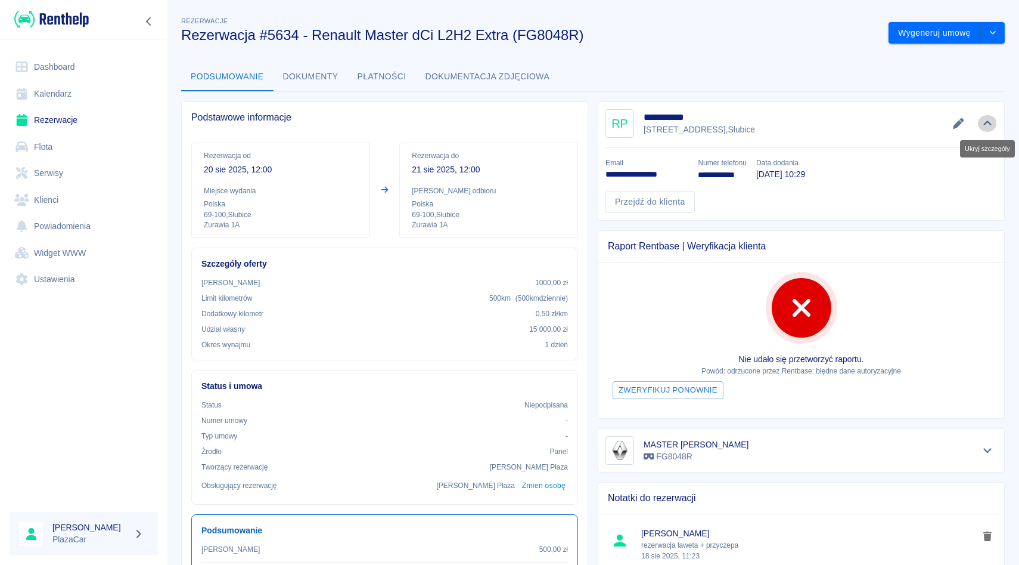
click at [978, 115] on button "Ukryj szczegóły" at bounding box center [988, 123] width 20 height 17
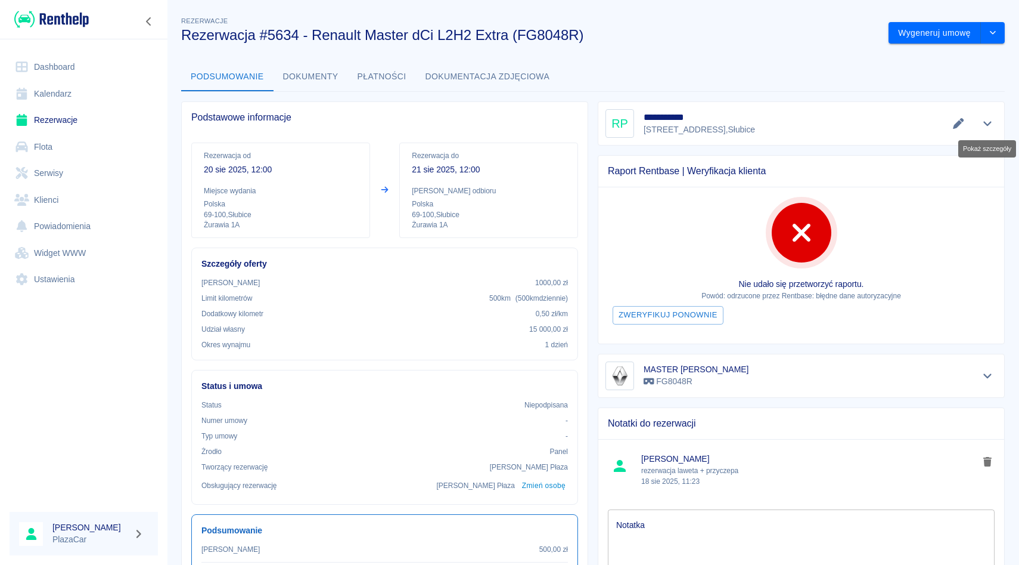
click at [988, 119] on icon "Pokaż szczegóły" at bounding box center [988, 123] width 14 height 11
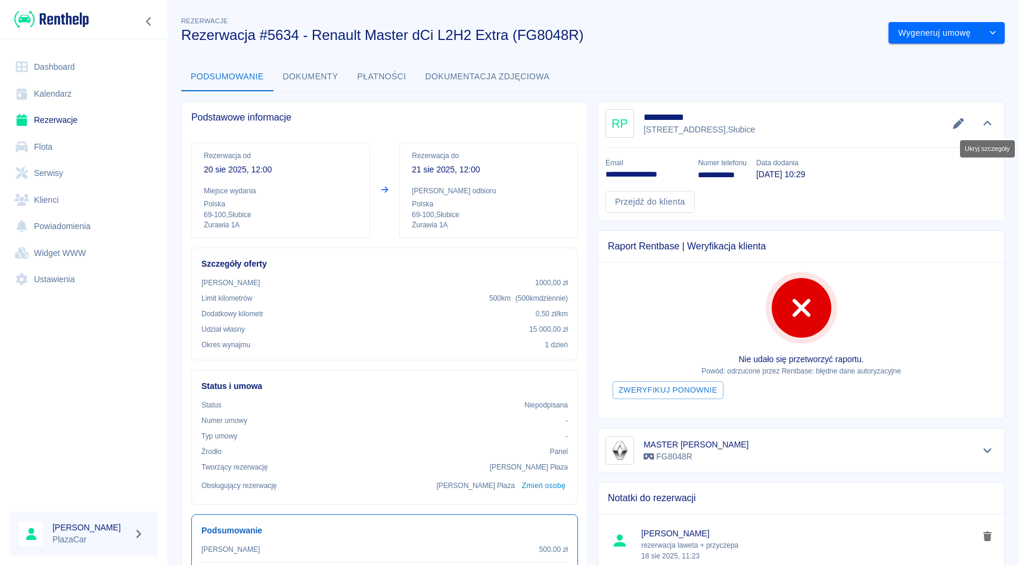
click at [988, 119] on icon "Ukryj szczegóły" at bounding box center [988, 123] width 14 height 11
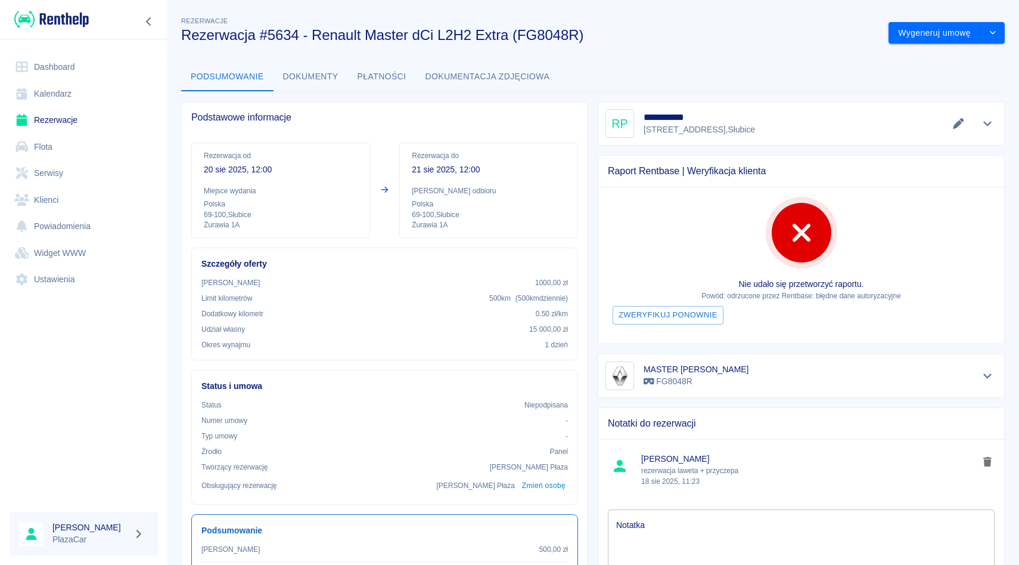
click at [591, 145] on div "Raport Rentbase | Weryfikacja klienta Nie udało się przetworzyć raportu. Powód:…" at bounding box center [796, 244] width 417 height 199
drag, startPoint x: 612, startPoint y: 114, endPoint x: 686, endPoint y: 119, distance: 74.1
click at [686, 119] on div "**********" at bounding box center [802, 123] width 392 height 29
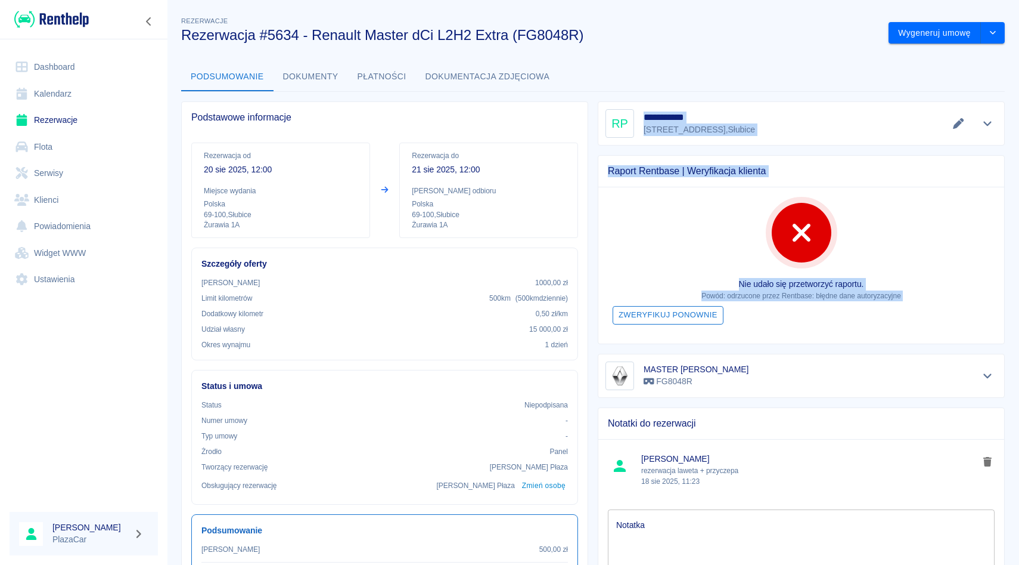
drag, startPoint x: 643, startPoint y: 116, endPoint x: 707, endPoint y: 318, distance: 211.9
click at [707, 318] on div "**********" at bounding box center [796, 376] width 417 height 569
click at [707, 318] on button "Zweryfikuj ponownie" at bounding box center [668, 315] width 111 height 18
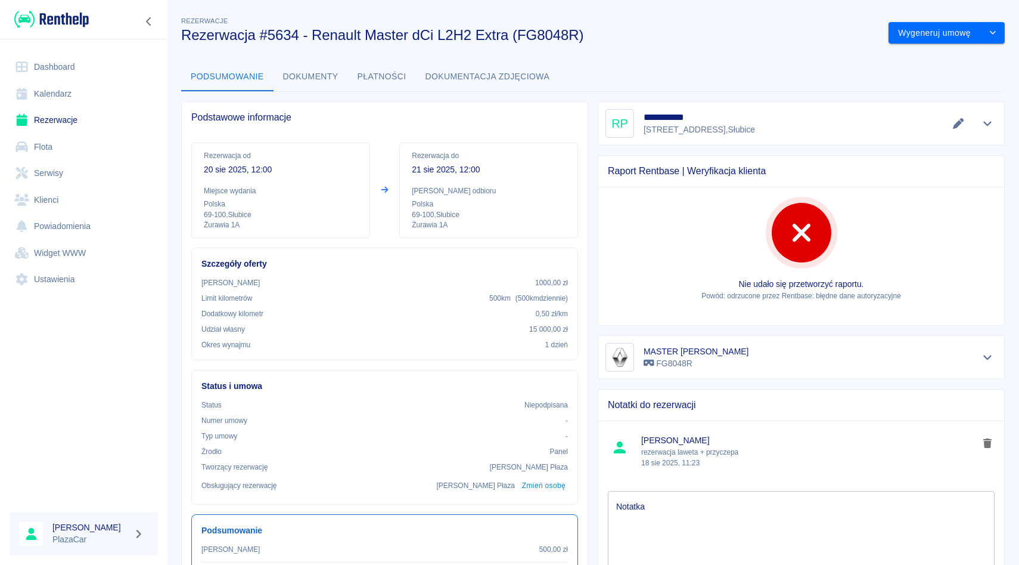
click at [687, 180] on div "Raport Rentbase | Weryfikacja klienta" at bounding box center [802, 171] width 406 height 31
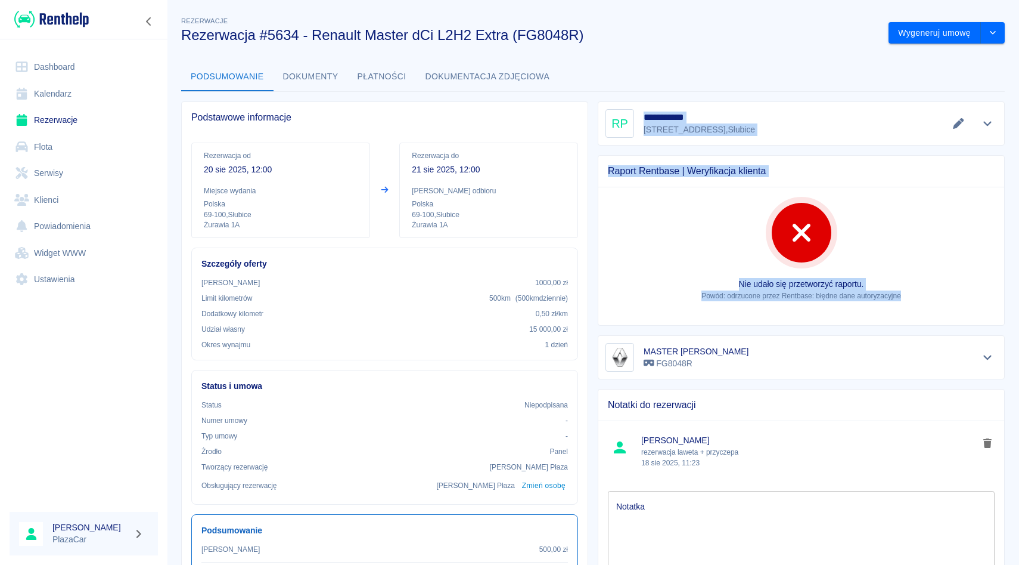
drag, startPoint x: 640, startPoint y: 114, endPoint x: 785, endPoint y: 318, distance: 250.9
click at [785, 318] on div "**********" at bounding box center [796, 367] width 417 height 551
click at [689, 228] on div "Nie udało się przetworzyć raportu. Powód: odrzucone przez Rentbase: błędne dane…" at bounding box center [802, 256] width 406 height 138
drag, startPoint x: 646, startPoint y: 118, endPoint x: 756, endPoint y: 348, distance: 255.2
click at [756, 348] on div "**********" at bounding box center [796, 367] width 417 height 551
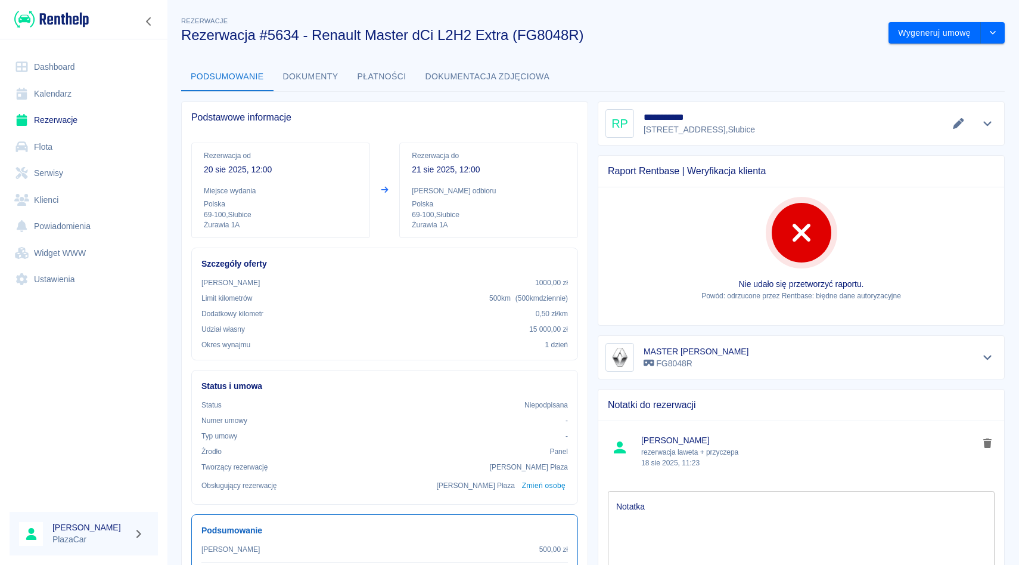
click at [647, 86] on div "Podsumowanie Dokumenty Płatności Dokumentacja zdjęciowa" at bounding box center [593, 77] width 824 height 29
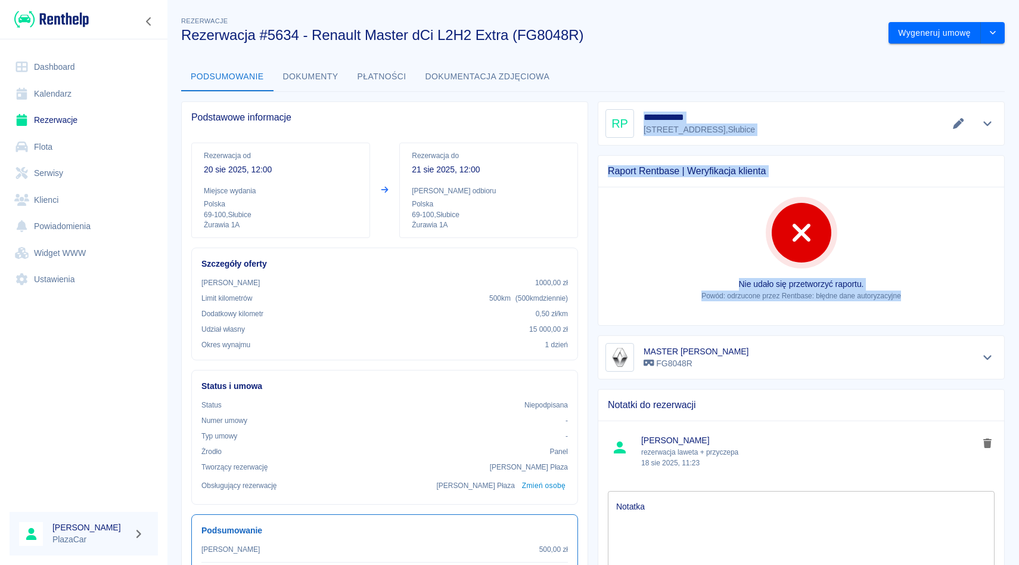
drag, startPoint x: 644, startPoint y: 114, endPoint x: 786, endPoint y: 316, distance: 246.8
click at [786, 316] on div "**********" at bounding box center [796, 367] width 417 height 551
click at [786, 316] on div "Nie udało się przetworzyć raportu. Powód: odrzucone przez Rentbase: błędne dane…" at bounding box center [802, 256] width 406 height 138
drag, startPoint x: 642, startPoint y: 111, endPoint x: 841, endPoint y: 305, distance: 277.4
click at [841, 305] on div "**********" at bounding box center [796, 367] width 417 height 551
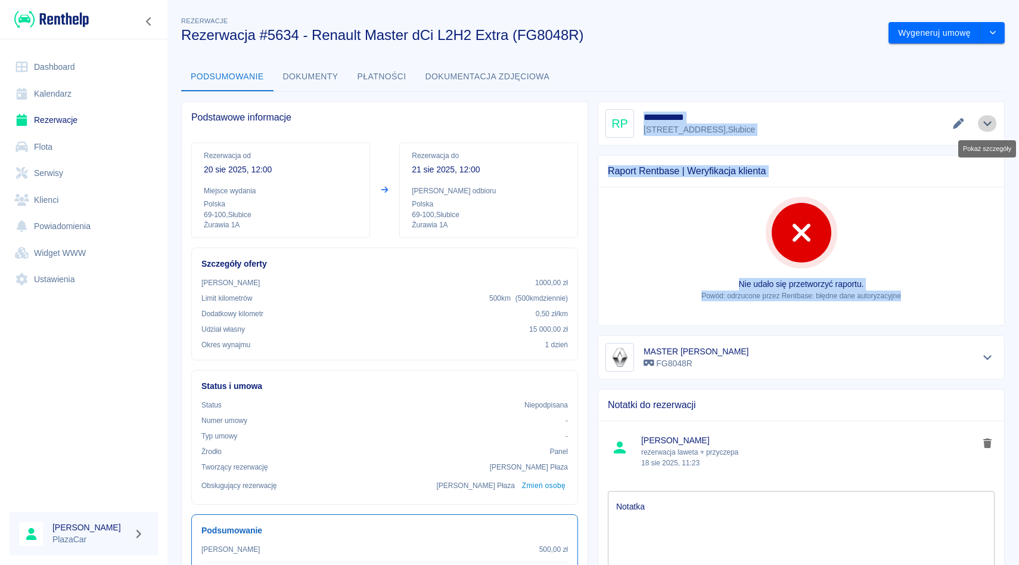
click at [988, 122] on icon "Pokaż szczegóły" at bounding box center [988, 123] width 14 height 11
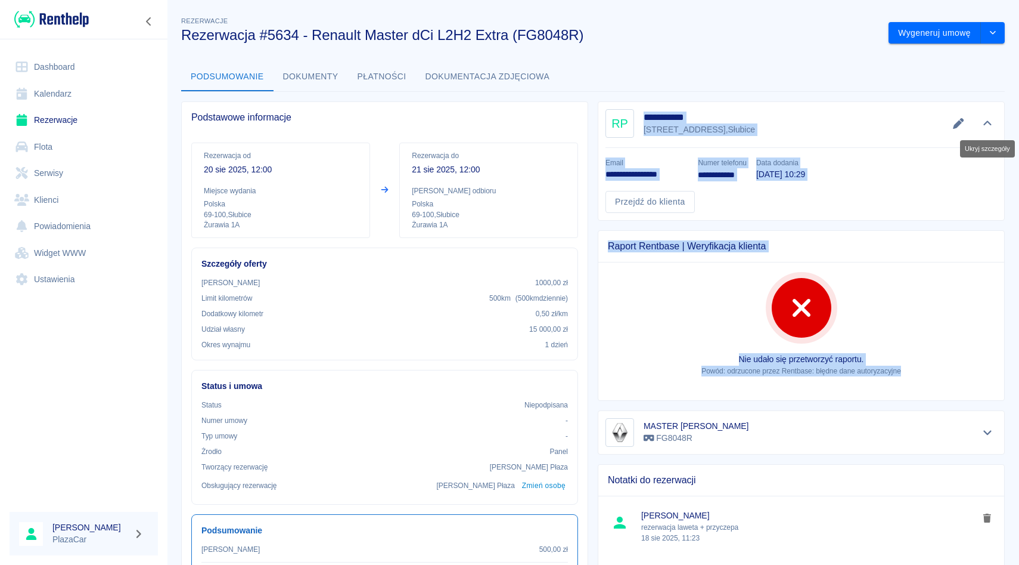
click at [988, 122] on icon "Ukryj szczegóły" at bounding box center [988, 123] width 8 height 5
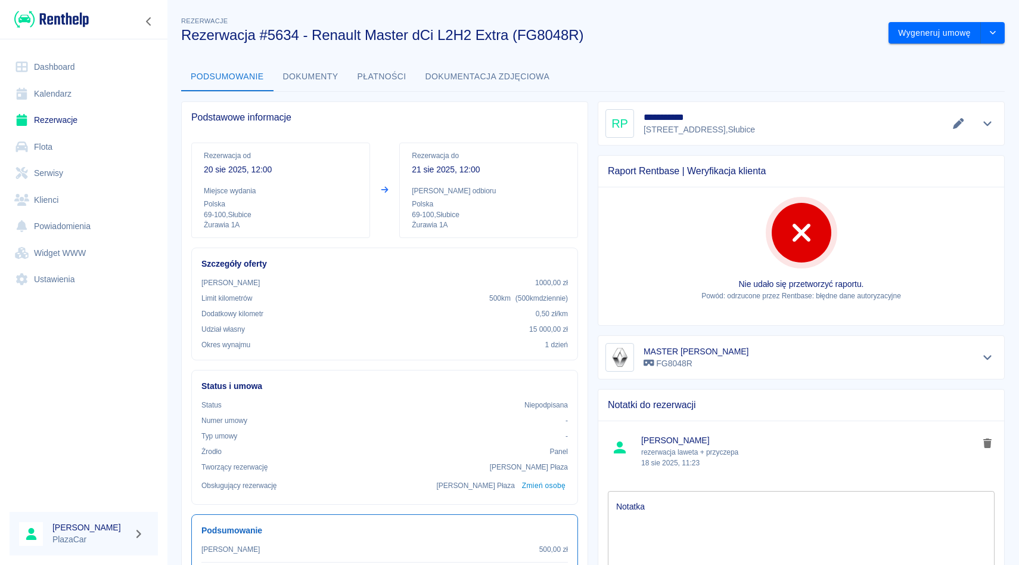
click at [844, 145] on div "**********" at bounding box center [801, 123] width 407 height 44
click at [994, 135] on div "**********" at bounding box center [802, 123] width 392 height 29
click at [109, 110] on link "Rezerwacje" at bounding box center [84, 120] width 148 height 27
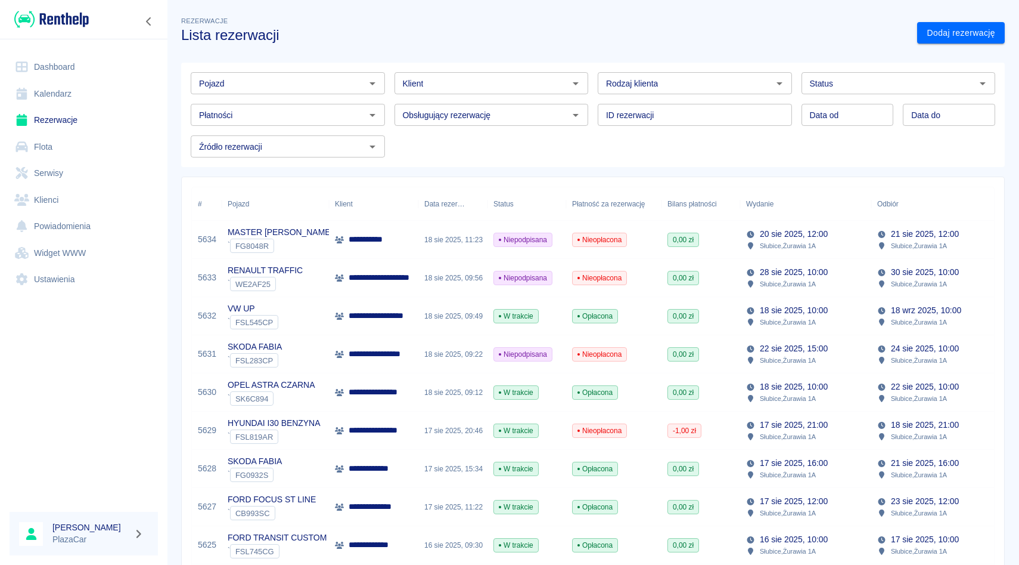
click at [306, 74] on div "Pojazd" at bounding box center [288, 83] width 194 height 22
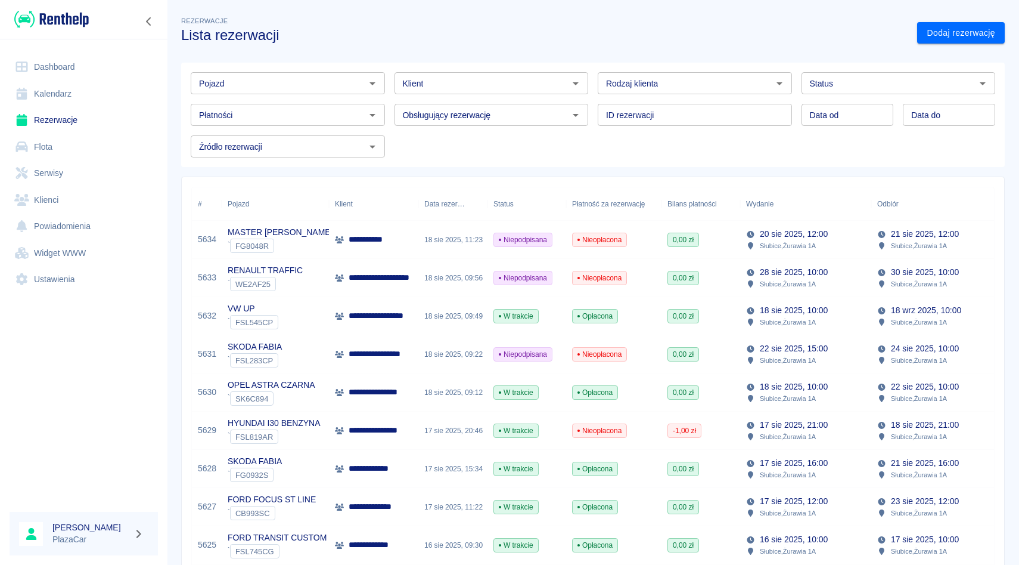
click at [324, 64] on div "Pojazd Pojazd" at bounding box center [283, 79] width 204 height 32
click at [324, 70] on div "Pojazd Pojazd" at bounding box center [283, 79] width 204 height 32
click at [319, 81] on input "Pojazd" at bounding box center [278, 83] width 168 height 15
click at [436, 137] on div "Pojazd Pojazd Klient Klient Rodzaj klienta Rodzaj klienta Status Status Płatnoś…" at bounding box center [588, 110] width 814 height 95
click at [449, 99] on div "Obsługujący rezerwację Obsługujący rezerwację" at bounding box center [487, 110] width 204 height 32
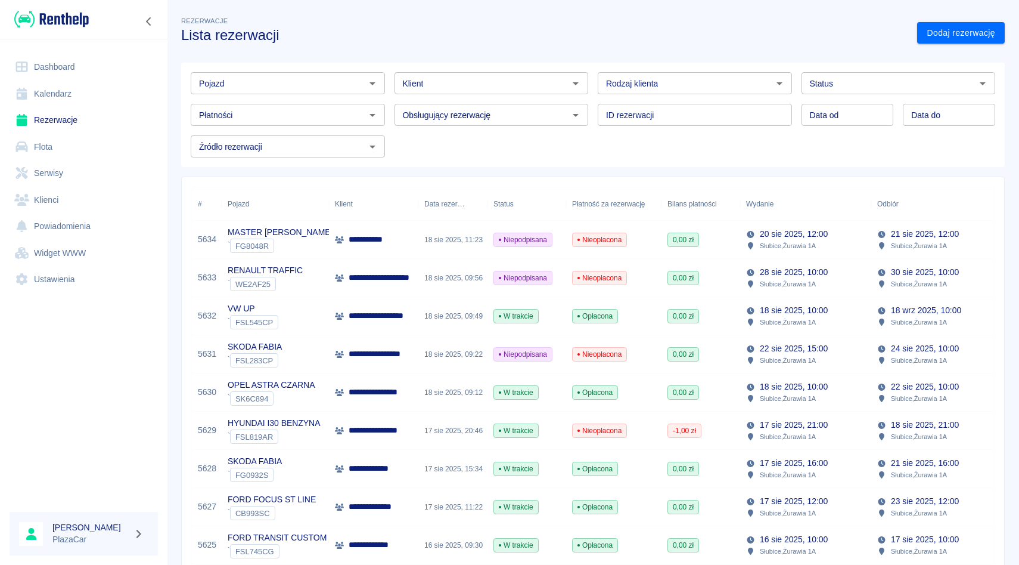
click at [389, 100] on div "Obsługujący rezerwację Obsługujący rezerwację" at bounding box center [487, 110] width 204 height 32
click at [321, 76] on input "Pojazd" at bounding box center [278, 83] width 168 height 15
click at [593, 64] on div "Rodzaj klienta Rodzaj klienta" at bounding box center [690, 79] width 204 height 32
click at [596, 99] on div "ID rezerwacji ID rezerwacji" at bounding box center [690, 110] width 204 height 32
click at [392, 98] on div "Obsługujący rezerwację Obsługujący rezerwację" at bounding box center [487, 110] width 204 height 32
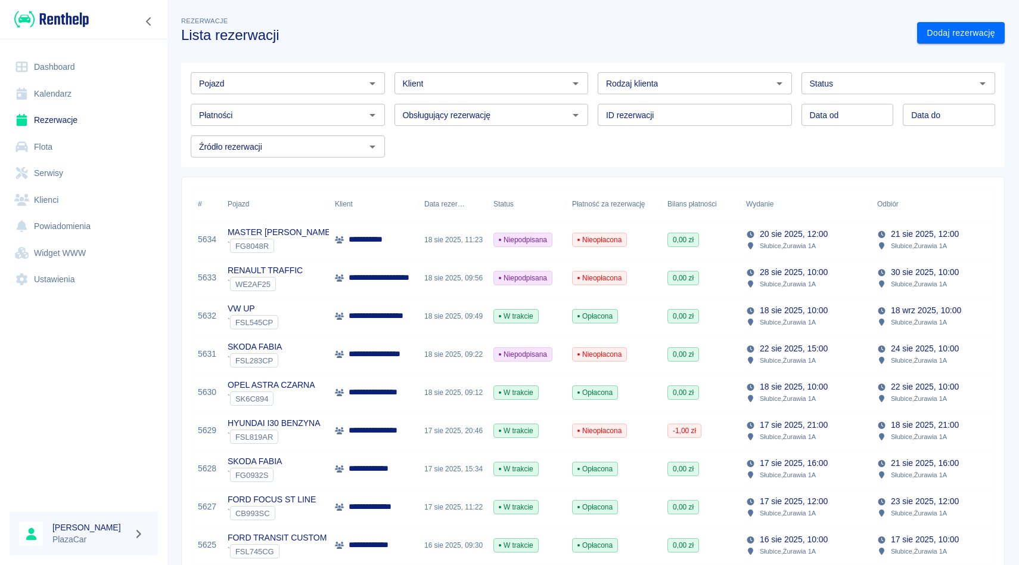
click at [603, 67] on div "Rodzaj klienta Rodzaj klienta" at bounding box center [690, 79] width 204 height 32
click at [385, 98] on div "Obsługujący rezerwację Obsługujący rezerwację" at bounding box center [487, 110] width 204 height 32
click at [595, 94] on div "ID rezerwacji ID rezerwacji" at bounding box center [690, 110] width 204 height 32
click at [388, 95] on div "Obsługujący rezerwację Obsługujący rezerwację" at bounding box center [487, 110] width 204 height 32
click at [585, 100] on div "Obsługujący rezerwację Obsługujący rezerwację" at bounding box center [487, 110] width 204 height 32
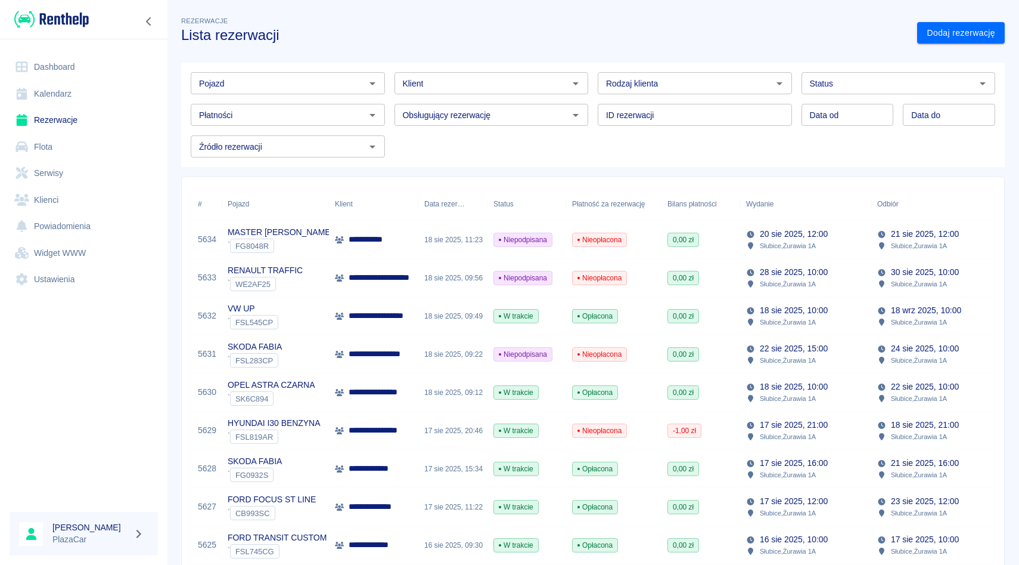
click at [593, 100] on div "ID rezerwacji ID rezerwacji" at bounding box center [690, 110] width 204 height 32
click at [593, 97] on div "ID rezerwacji ID rezerwacji" at bounding box center [690, 110] width 204 height 32
click at [589, 61] on div "Pojazd Pojazd Klient Klient Rodzaj klienta Rodzaj klienta Status Status Płatnoś…" at bounding box center [588, 110] width 833 height 114
click at [940, 40] on link "Dodaj rezerwację" at bounding box center [961, 33] width 88 height 22
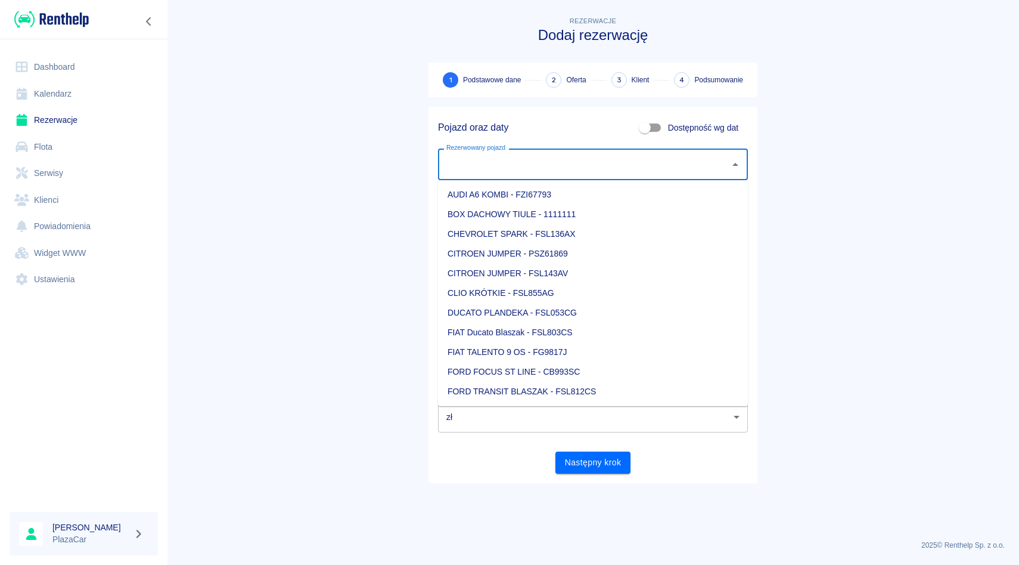
click at [586, 155] on input "Rezerwowany pojazd" at bounding box center [584, 164] width 281 height 21
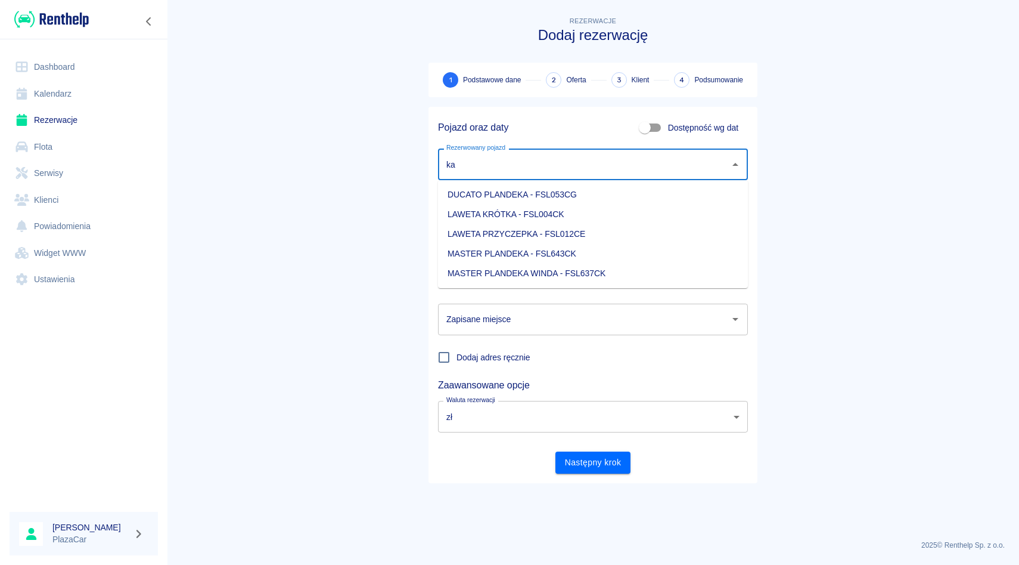
type input "k"
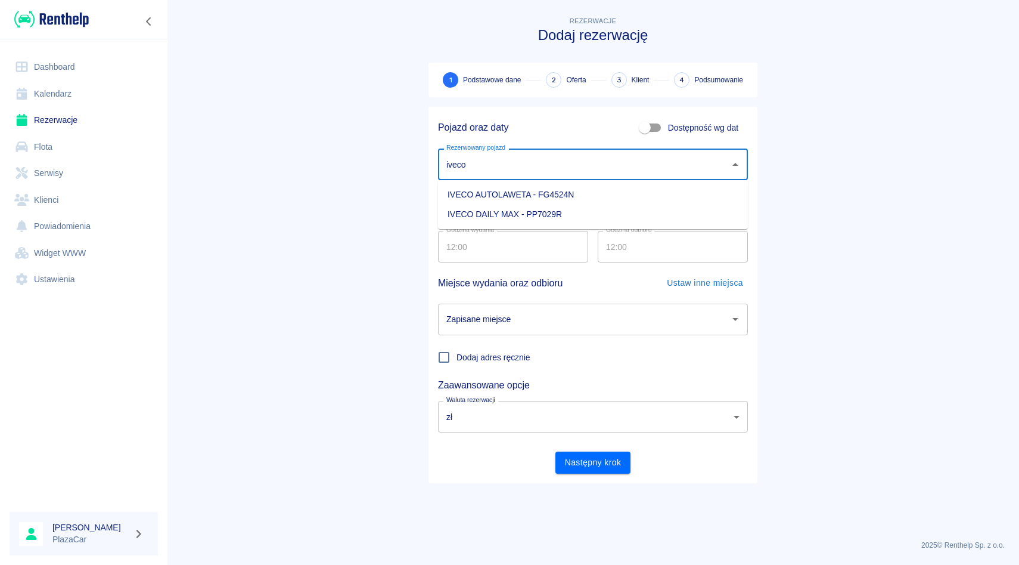
click at [550, 198] on li "IVECO AUTOLAWETA - FG4524N" at bounding box center [593, 195] width 310 height 20
type input "IVECO AUTOLAWETA - FG4524N"
click at [612, 199] on input "[DATE]" at bounding box center [673, 206] width 150 height 32
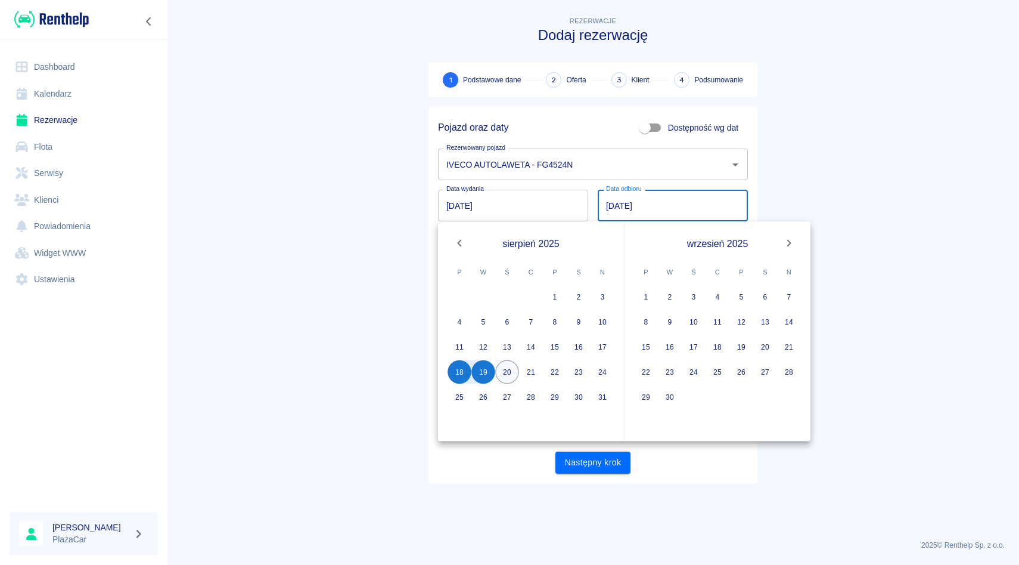
click at [503, 365] on button "20" at bounding box center [507, 372] width 24 height 24
type input "[DATE]"
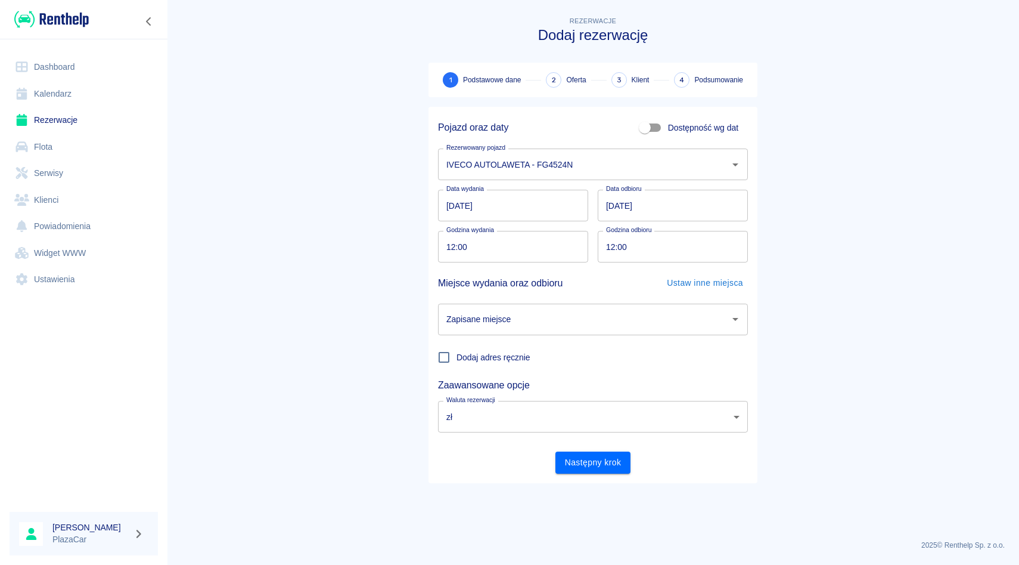
click at [556, 313] on input "Zapisane miejsce" at bounding box center [584, 319] width 281 height 21
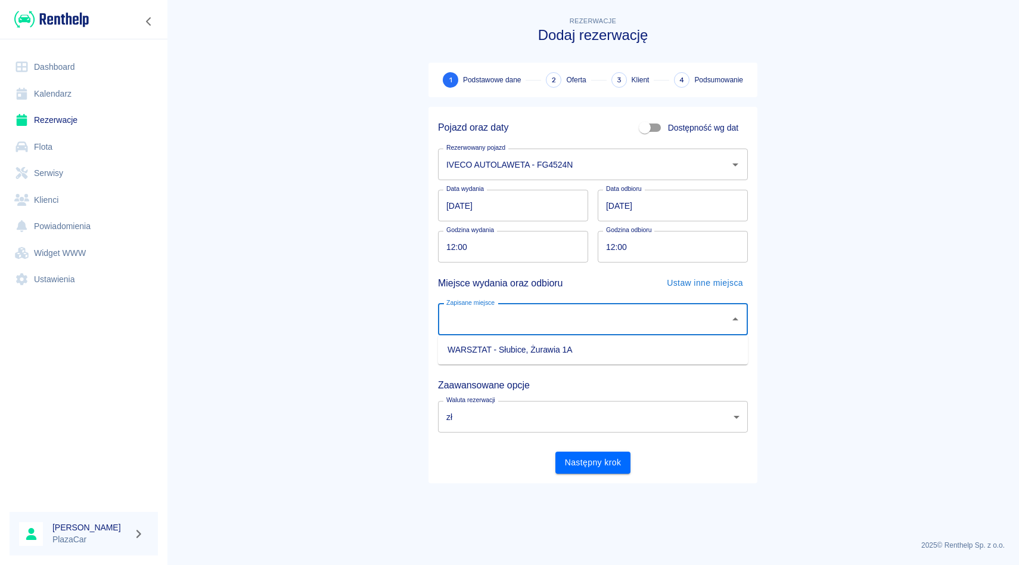
click at [543, 343] on li "WARSZTAT - Słubice, Żurawia 1A" at bounding box center [593, 350] width 310 height 20
type input "WARSZTAT - Słubice, Żurawia 1A"
click at [613, 473] on button "Następny krok" at bounding box center [594, 462] width 76 height 22
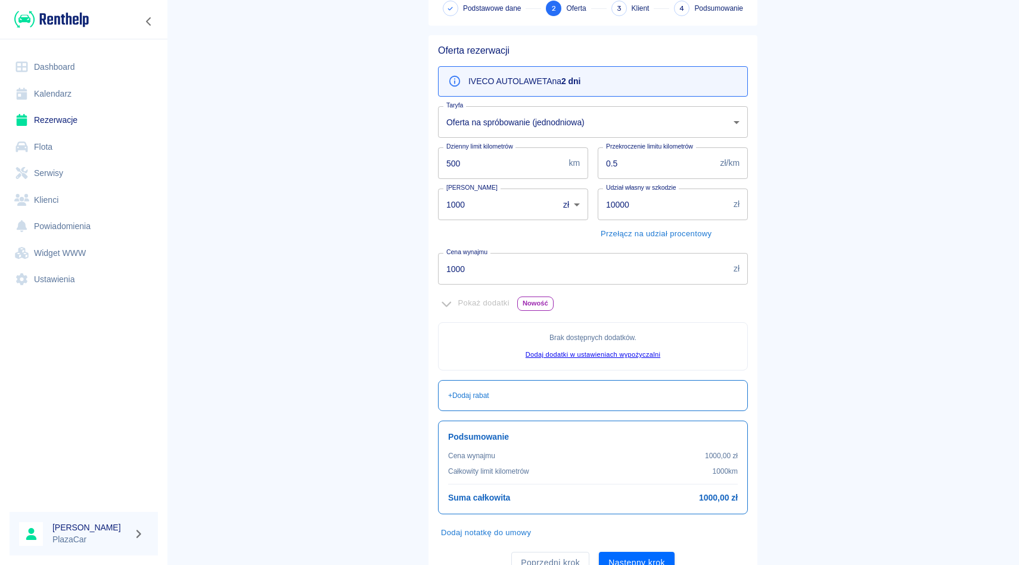
scroll to position [124, 0]
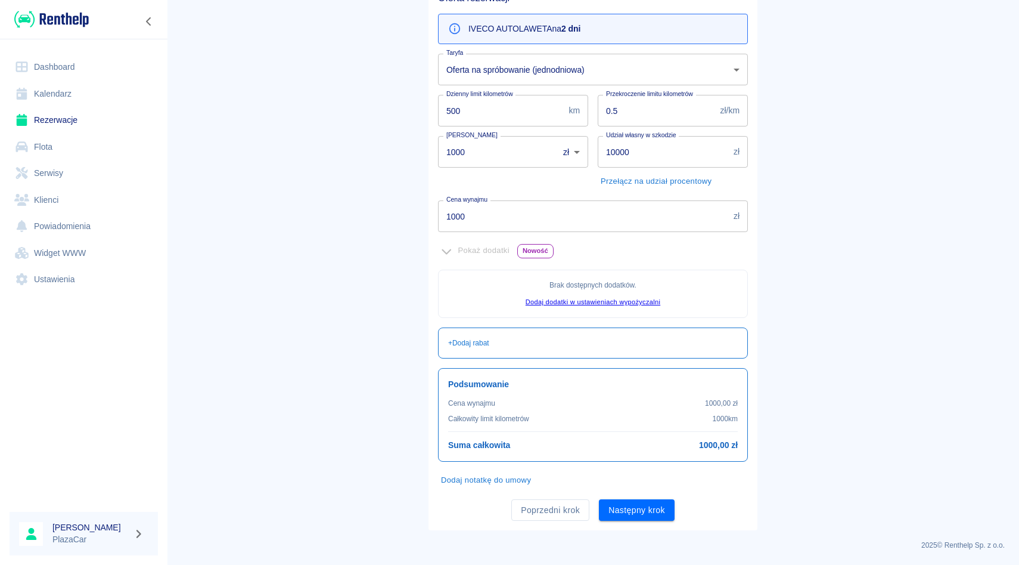
click at [638, 497] on div "Poprzedni krok Następny krok" at bounding box center [589, 505] width 320 height 32
click at [638, 503] on button "Następny krok" at bounding box center [637, 510] width 76 height 22
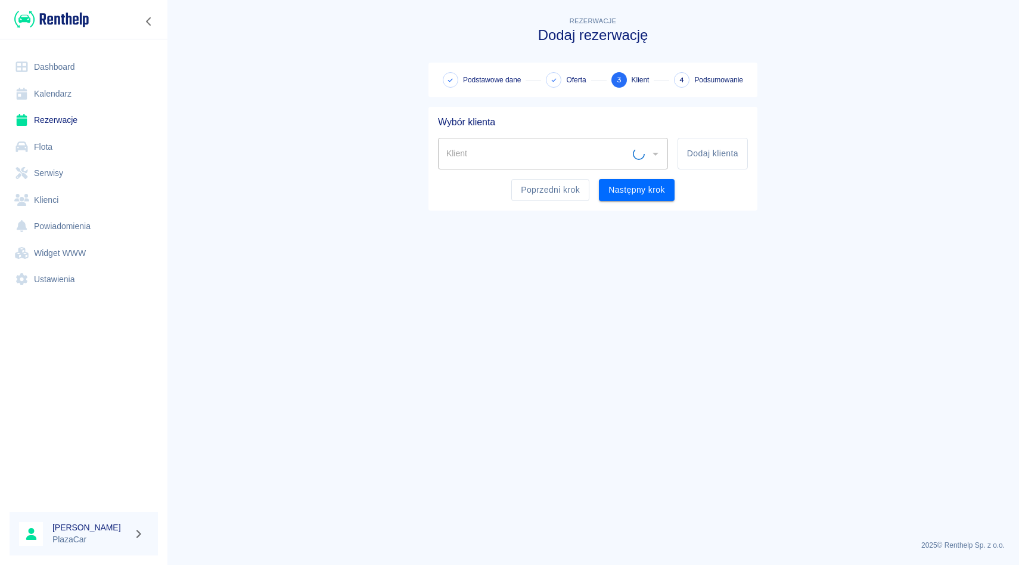
scroll to position [0, 0]
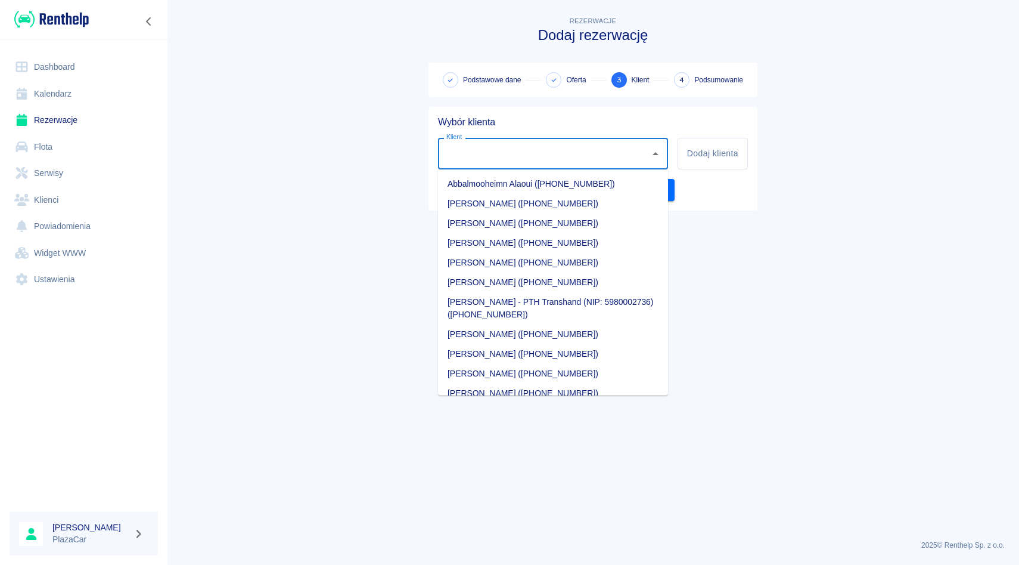
click at [483, 151] on input "Klient" at bounding box center [545, 153] width 202 height 21
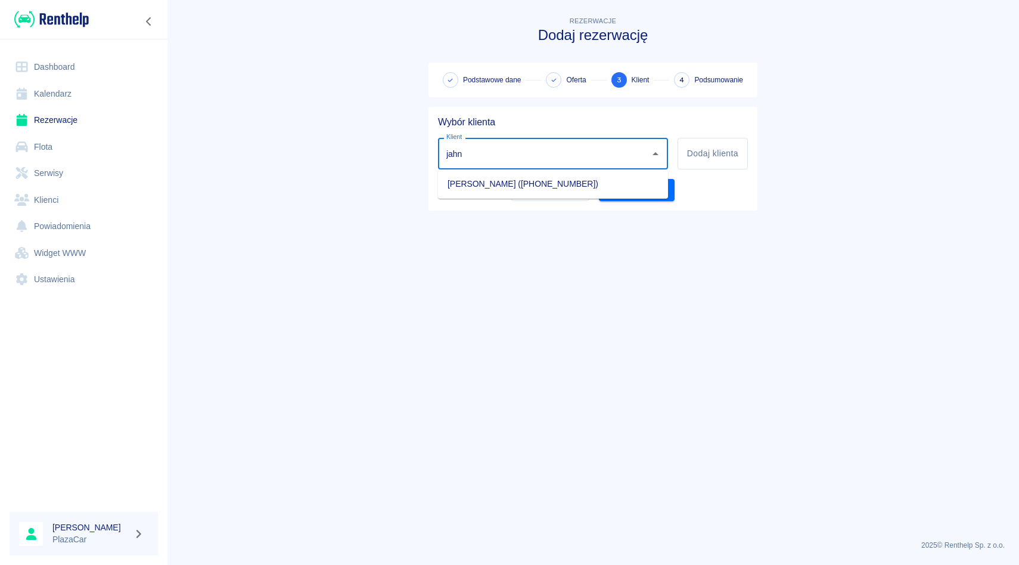
click at [460, 191] on li "[PERSON_NAME] ([PHONE_NUMBER])" at bounding box center [553, 184] width 230 height 20
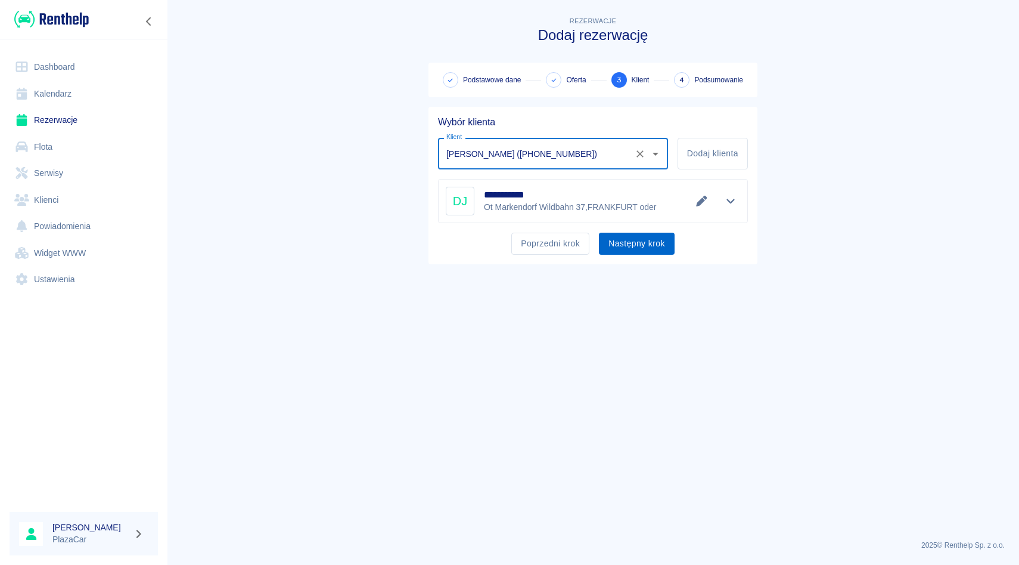
type input "[PERSON_NAME] ([PHONE_NUMBER])"
click at [645, 249] on button "Następny krok" at bounding box center [637, 244] width 76 height 22
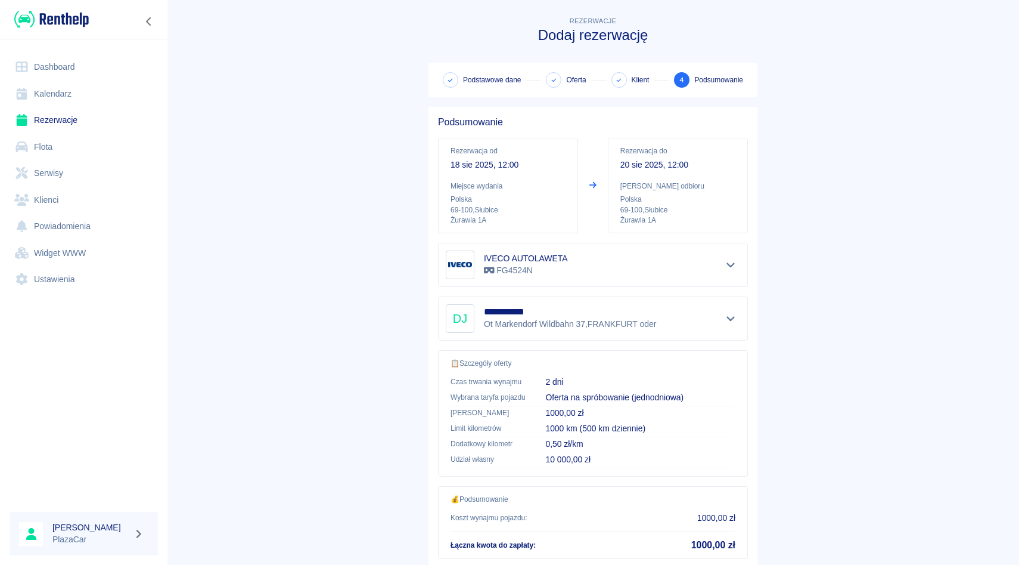
scroll to position [79, 0]
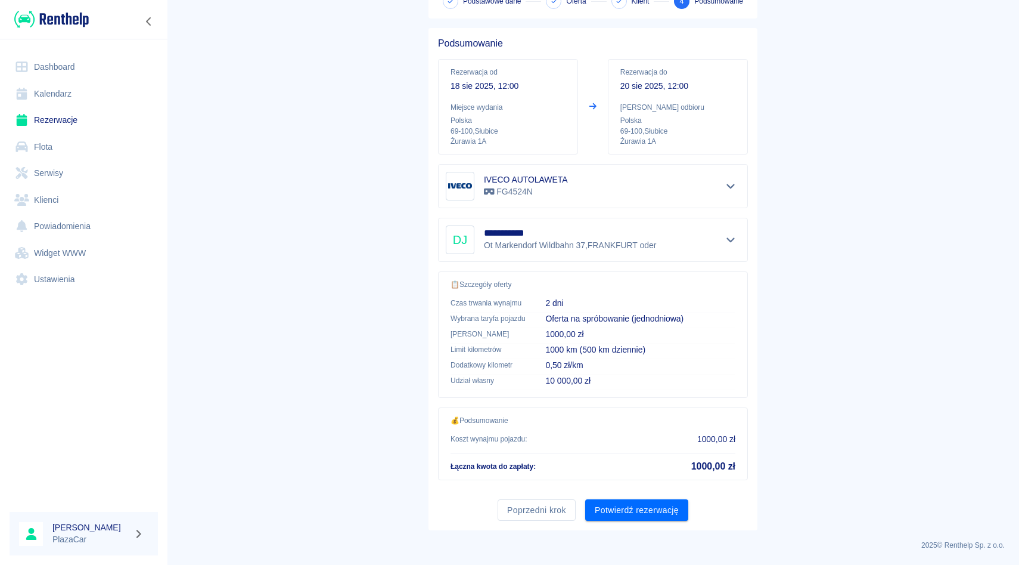
click at [672, 528] on div "**********" at bounding box center [593, 279] width 329 height 502
click at [668, 503] on button "Potwierdź rezerwację" at bounding box center [636, 510] width 103 height 22
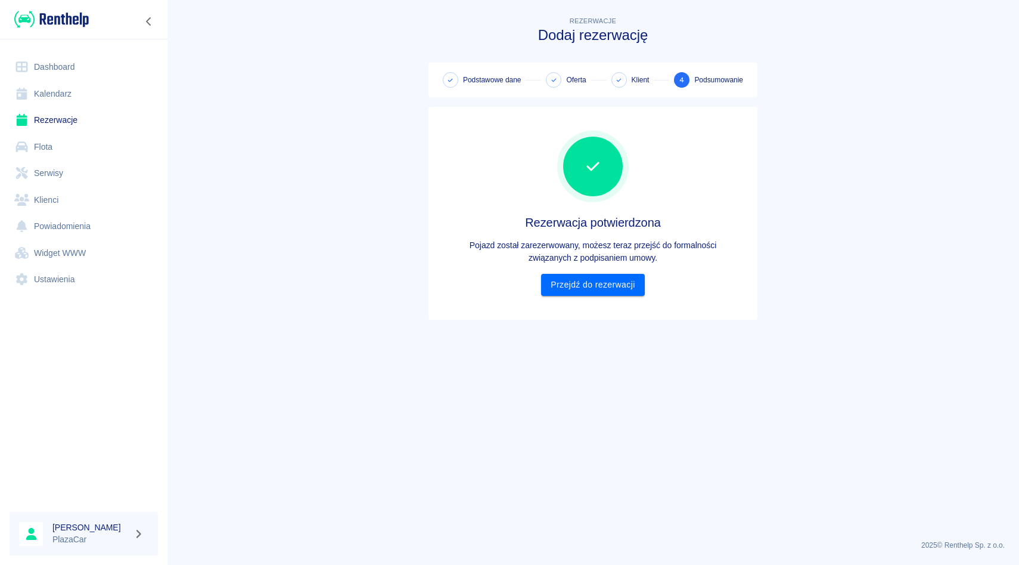
scroll to position [0, 0]
click at [559, 291] on link "Przejdź do rezerwacji" at bounding box center [592, 285] width 103 height 22
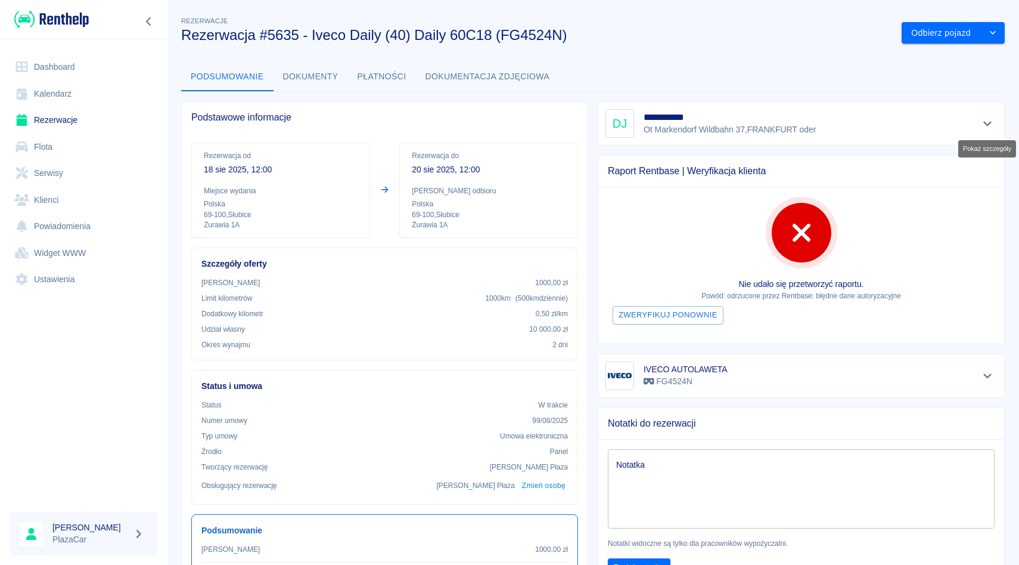
click at [986, 128] on icon "Pokaż szczegóły" at bounding box center [988, 123] width 14 height 11
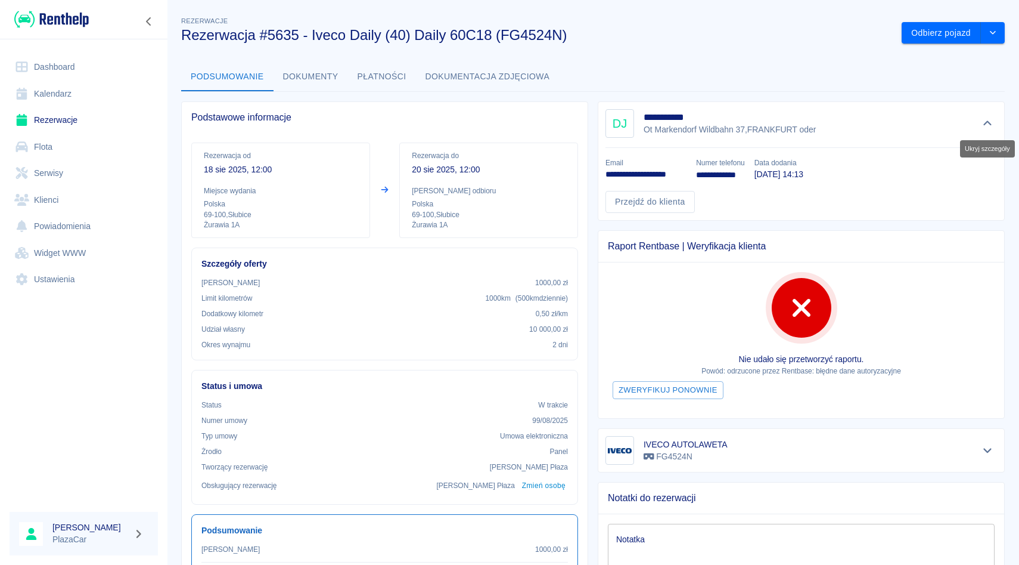
click at [986, 128] on icon "Ukryj szczegóły" at bounding box center [988, 123] width 14 height 11
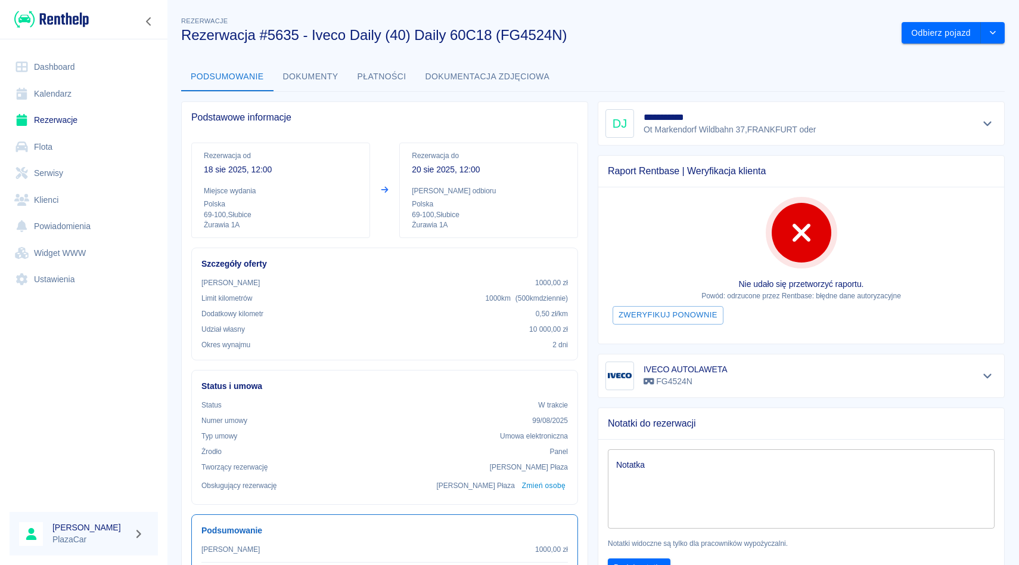
click at [114, 114] on link "Rezerwacje" at bounding box center [84, 120] width 148 height 27
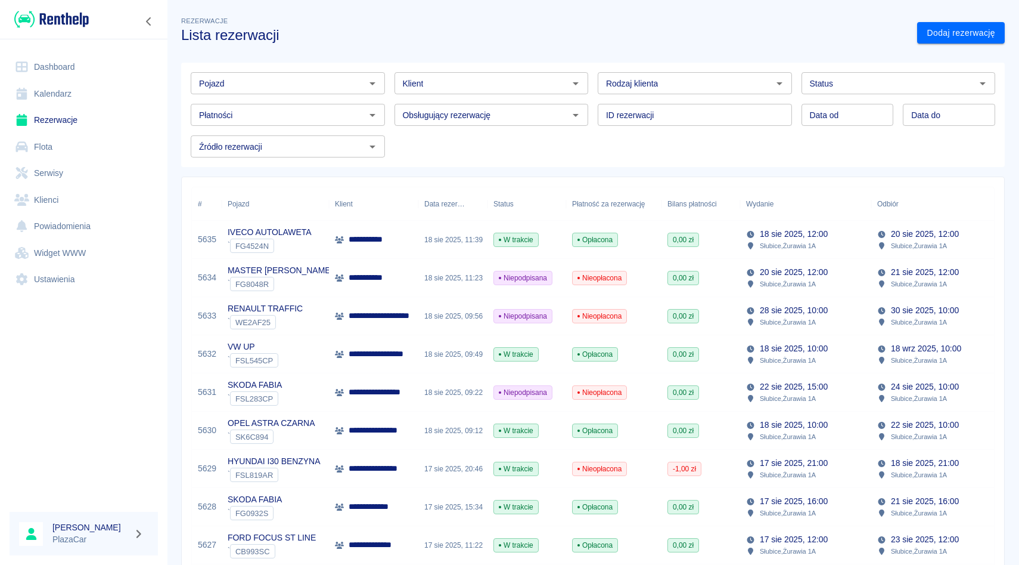
click at [594, 103] on div "ID rezerwacji ID rezerwacji" at bounding box center [690, 110] width 204 height 32
click at [593, 70] on div "Rodzaj klienta Rodzaj klienta" at bounding box center [690, 79] width 204 height 32
click at [592, 100] on div "ID rezerwacji ID rezerwacji" at bounding box center [690, 110] width 204 height 32
click at [592, 141] on div "Pojazd Pojazd Klient Klient Rodzaj klienta Rodzaj klienta Status Status Płatnoś…" at bounding box center [588, 110] width 814 height 95
click at [591, 101] on div "ID rezerwacji ID rezerwacji" at bounding box center [690, 110] width 204 height 32
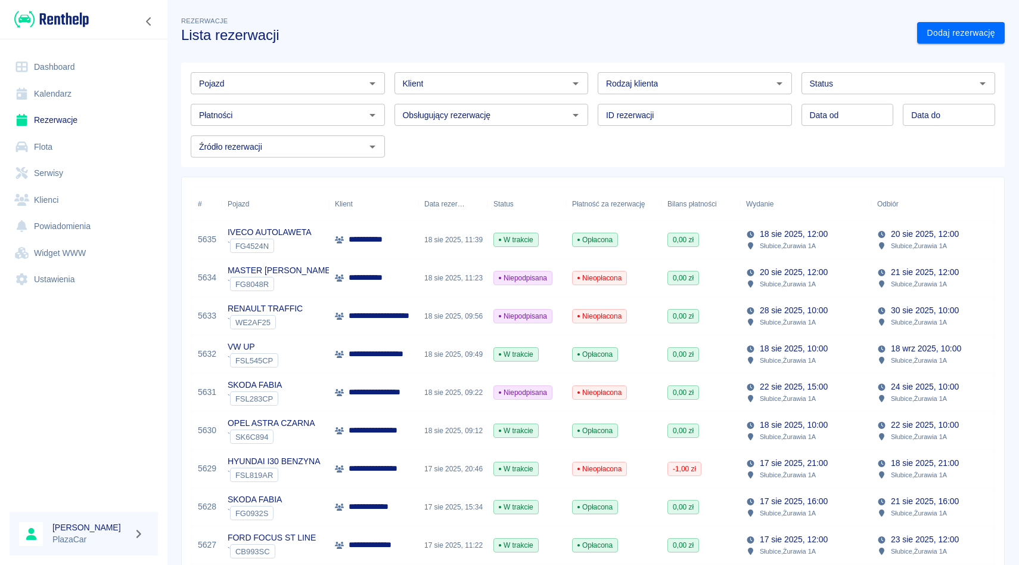
click at [591, 72] on div "Rodzaj klienta Rodzaj klienta" at bounding box center [690, 79] width 204 height 32
click at [591, 98] on div "ID rezerwacji ID rezerwacji" at bounding box center [690, 110] width 204 height 32
click at [593, 143] on div "Pojazd Pojazd Klient Klient Rodzaj klienta Rodzaj klienta Status Status Płatnoś…" at bounding box center [588, 110] width 814 height 95
click at [589, 96] on div "ID rezerwacji ID rezerwacji" at bounding box center [690, 110] width 204 height 32
click at [590, 67] on div "Rodzaj klienta Rodzaj klienta" at bounding box center [690, 79] width 204 height 32
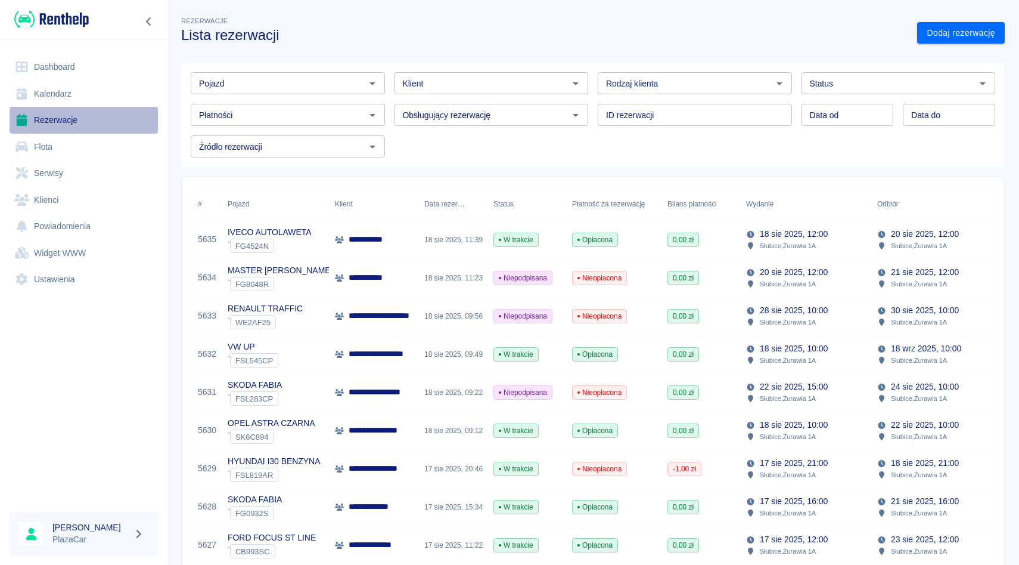
click at [82, 128] on link "Rezerwacje" at bounding box center [84, 120] width 148 height 27
click at [401, 244] on div "**********" at bounding box center [373, 240] width 89 height 38
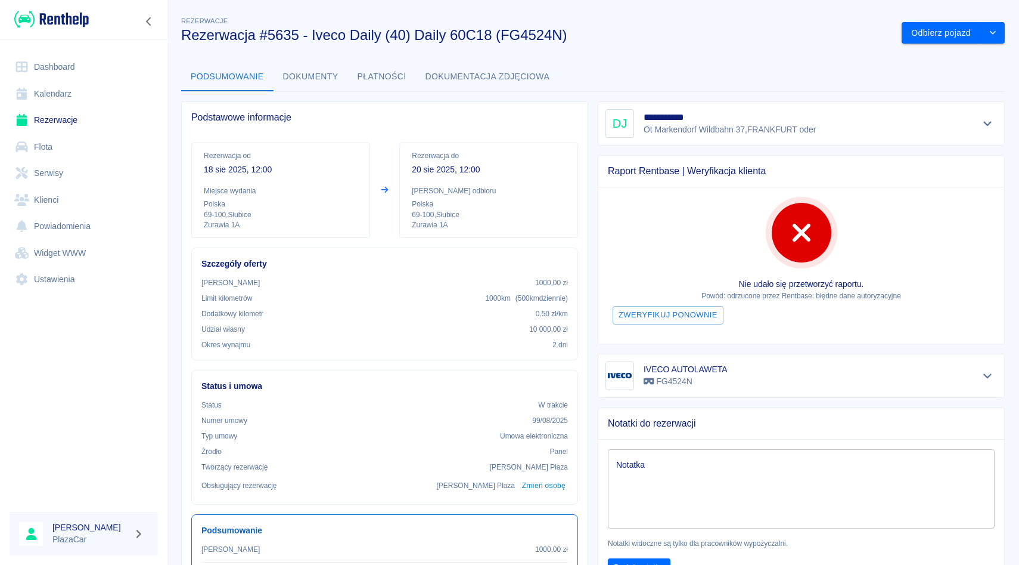
click at [311, 67] on button "Dokumenty" at bounding box center [311, 77] width 75 height 29
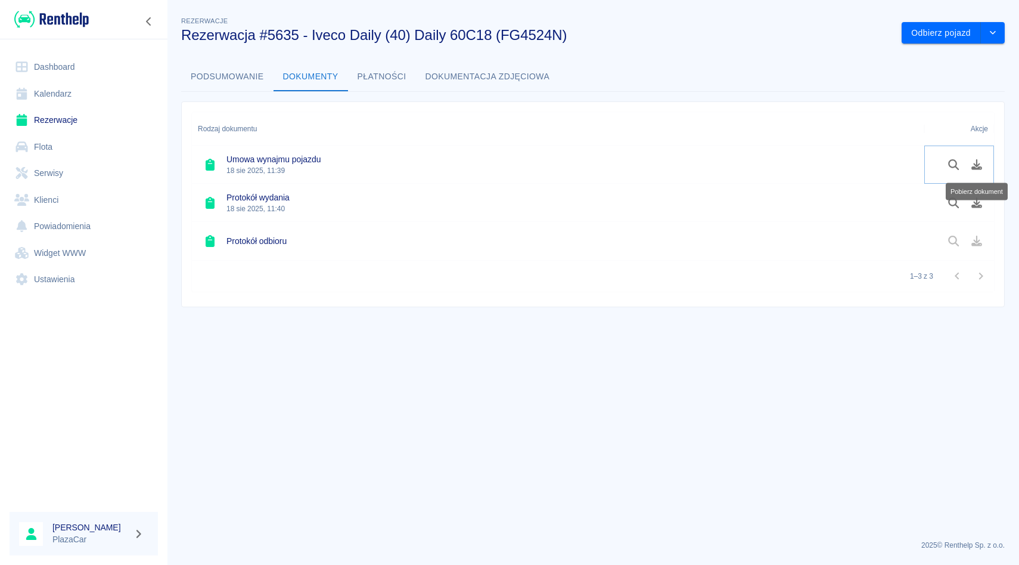
click at [984, 162] on button "Pobierz dokument" at bounding box center [977, 164] width 23 height 20
